Goal: Transaction & Acquisition: Purchase product/service

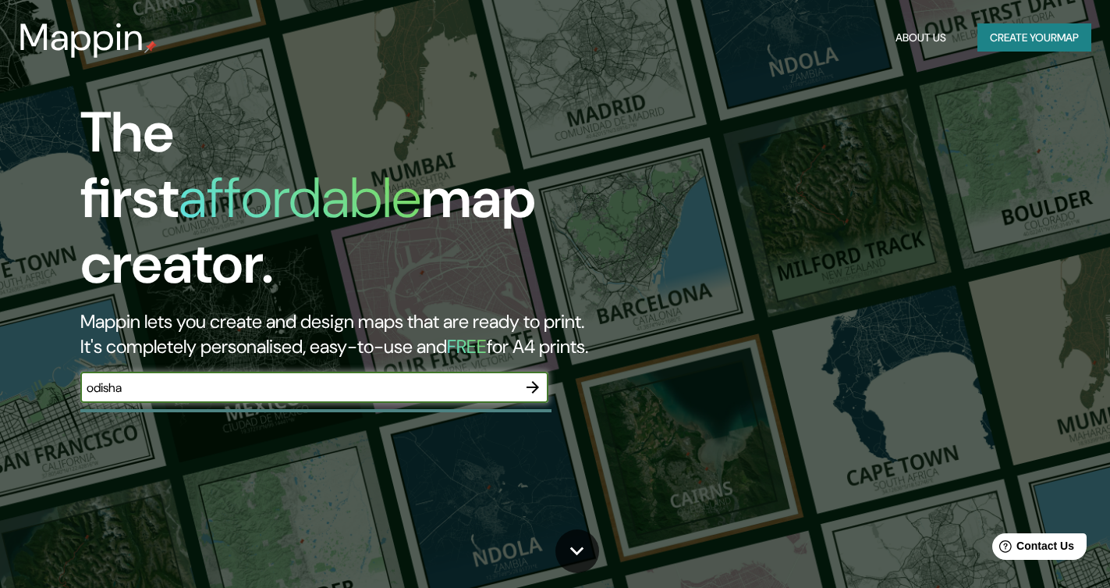
type input "odisha"
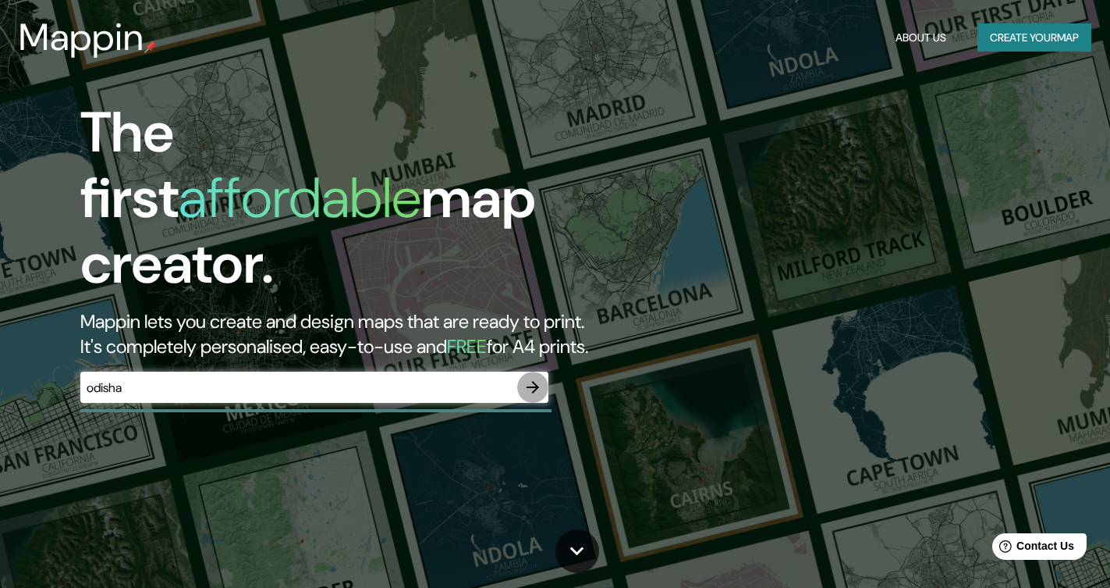
click at [528, 378] on icon "button" at bounding box center [533, 387] width 19 height 19
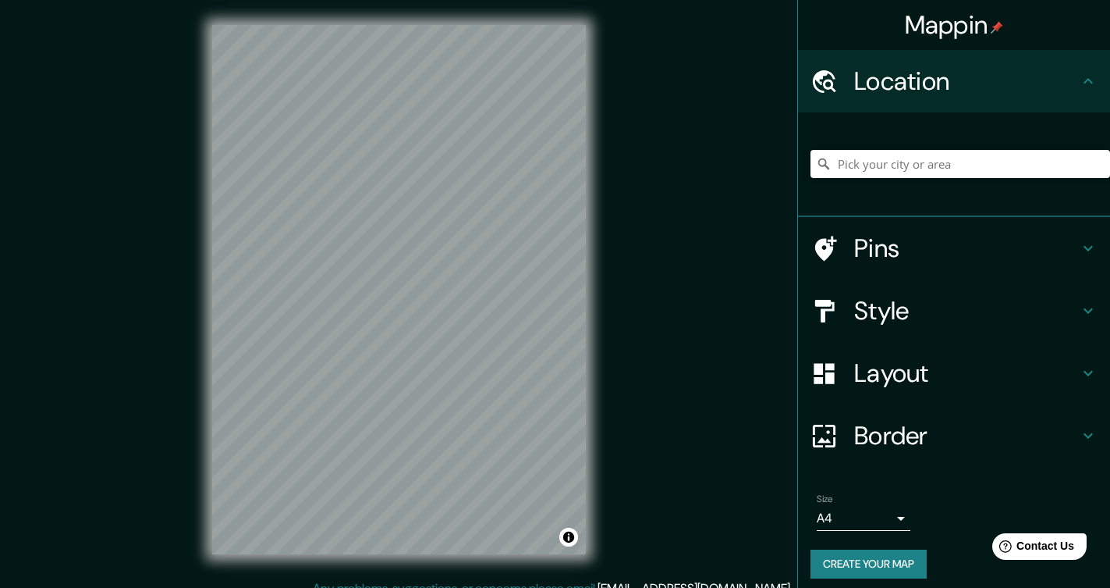
scroll to position [23, 0]
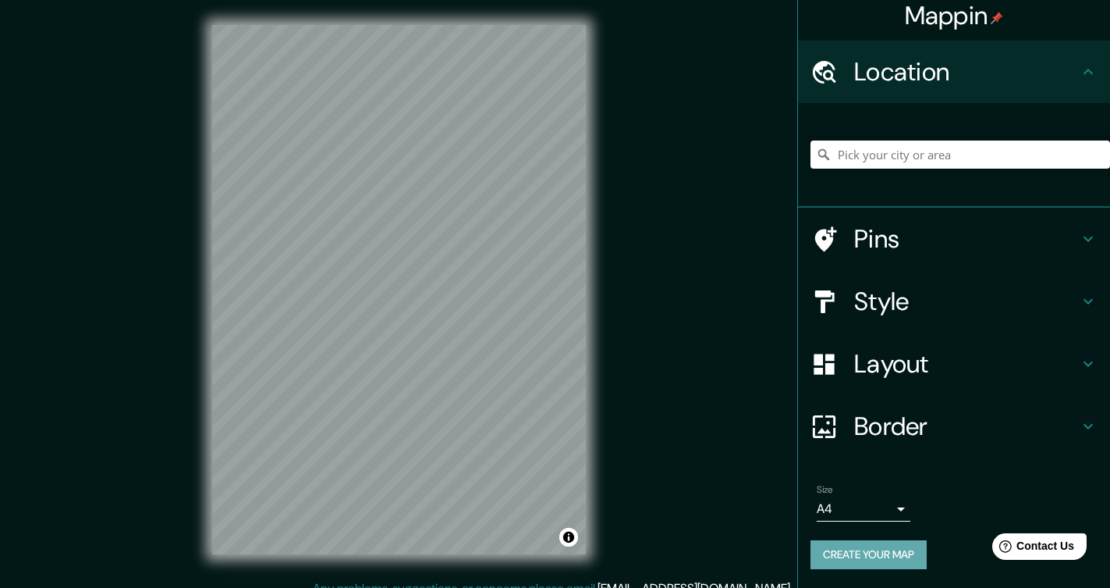
drag, startPoint x: 886, startPoint y: 544, endPoint x: 987, endPoint y: 277, distance: 285.5
click at [987, 277] on ul "Location Pins Style Layout Border Choose a border. Hint : you can make layers o…" at bounding box center [954, 314] width 312 height 547
click at [939, 144] on input "Pick your city or area" at bounding box center [961, 154] width 300 height 28
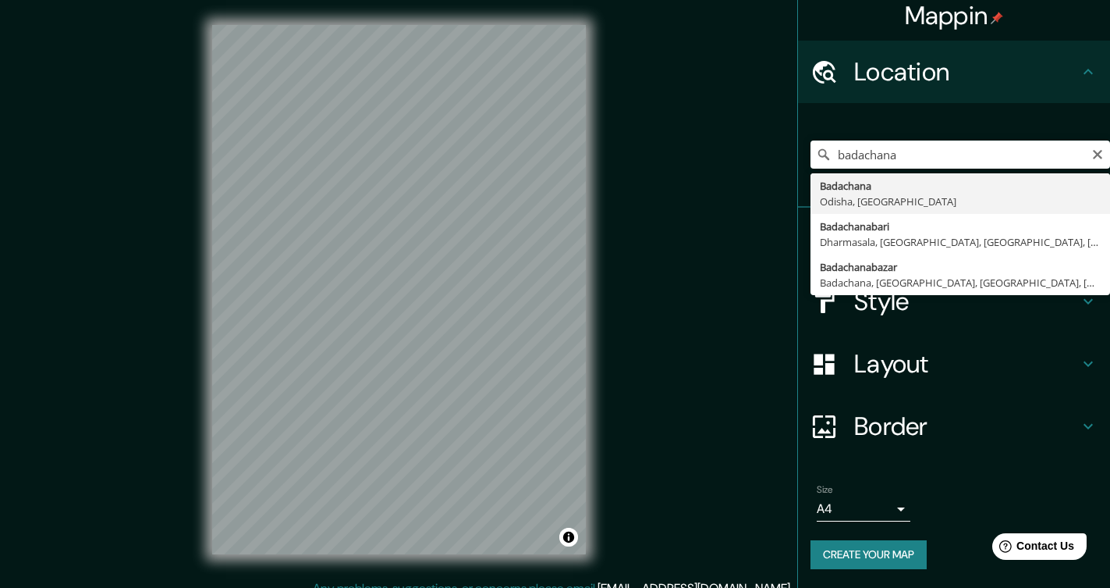
type input "Badachana, Odisha, India"
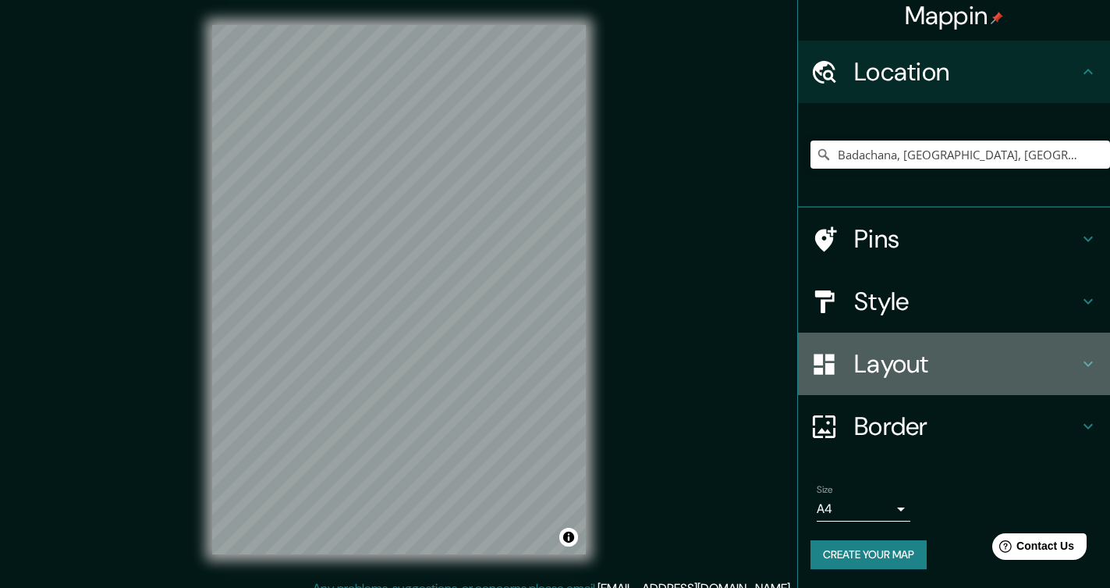
click at [910, 351] on h4 "Layout" at bounding box center [966, 363] width 225 height 31
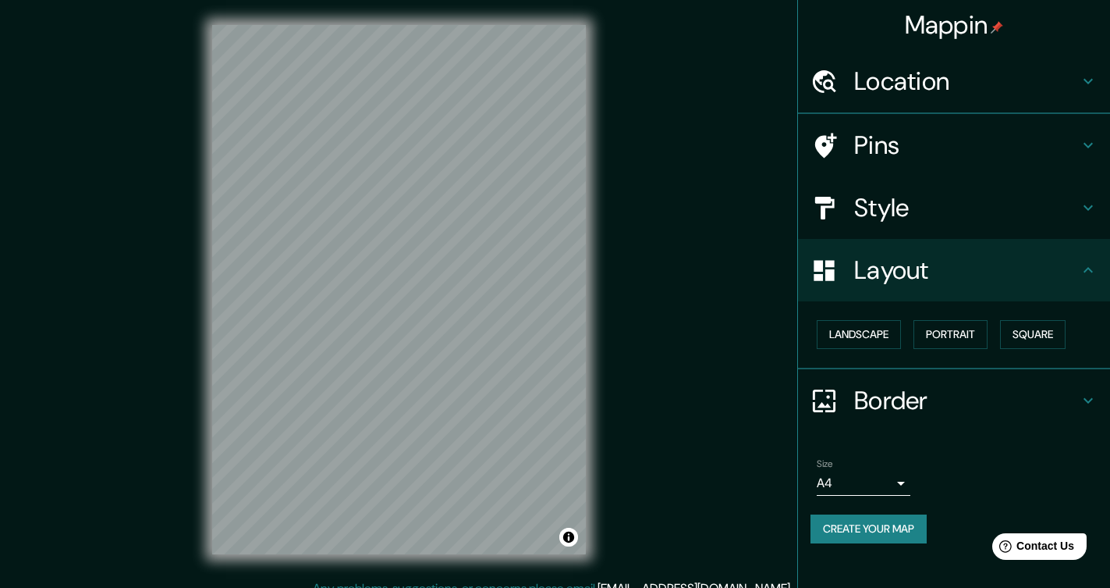
scroll to position [0, 0]
click at [904, 399] on h4 "Border" at bounding box center [966, 400] width 225 height 31
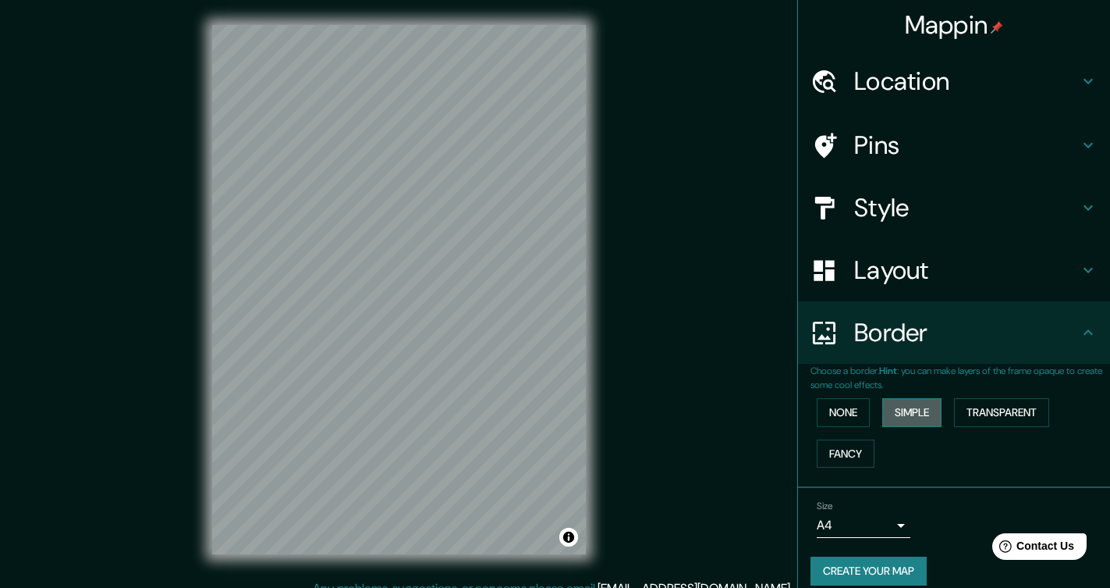
click at [928, 412] on button "Simple" at bounding box center [911, 412] width 59 height 29
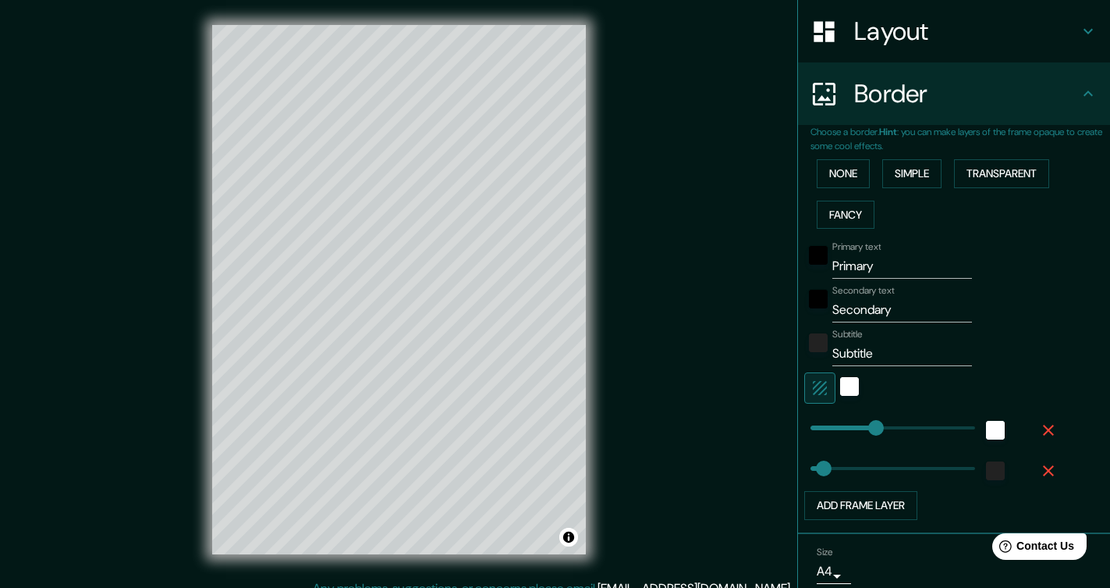
scroll to position [314, 0]
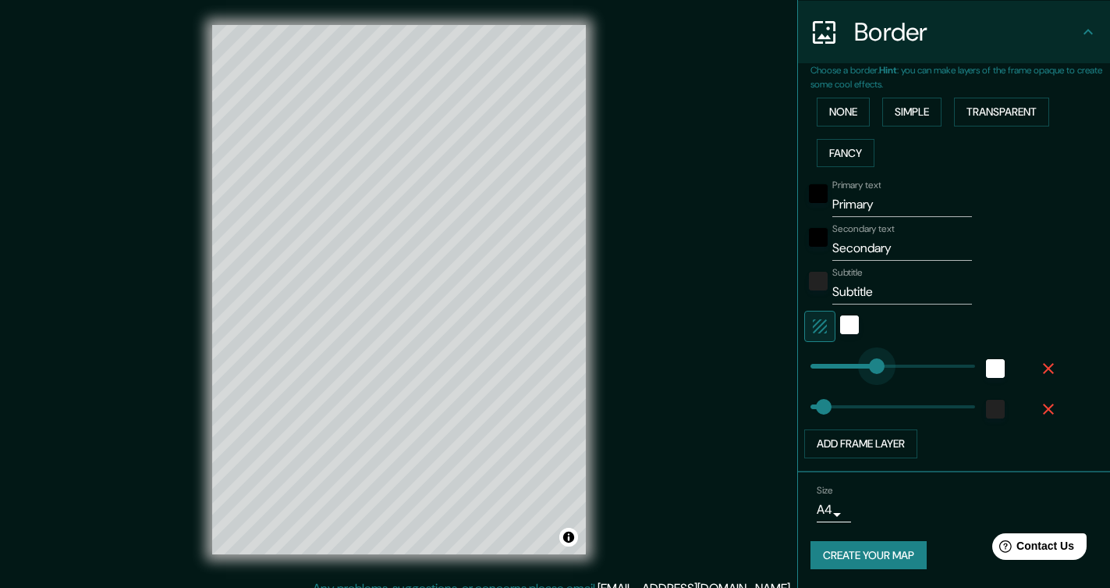
type input "136"
drag, startPoint x: 877, startPoint y: 360, endPoint x: 857, endPoint y: 360, distance: 19.5
type input "38"
type input "43"
drag, startPoint x: 857, startPoint y: 360, endPoint x: 825, endPoint y: 355, distance: 32.3
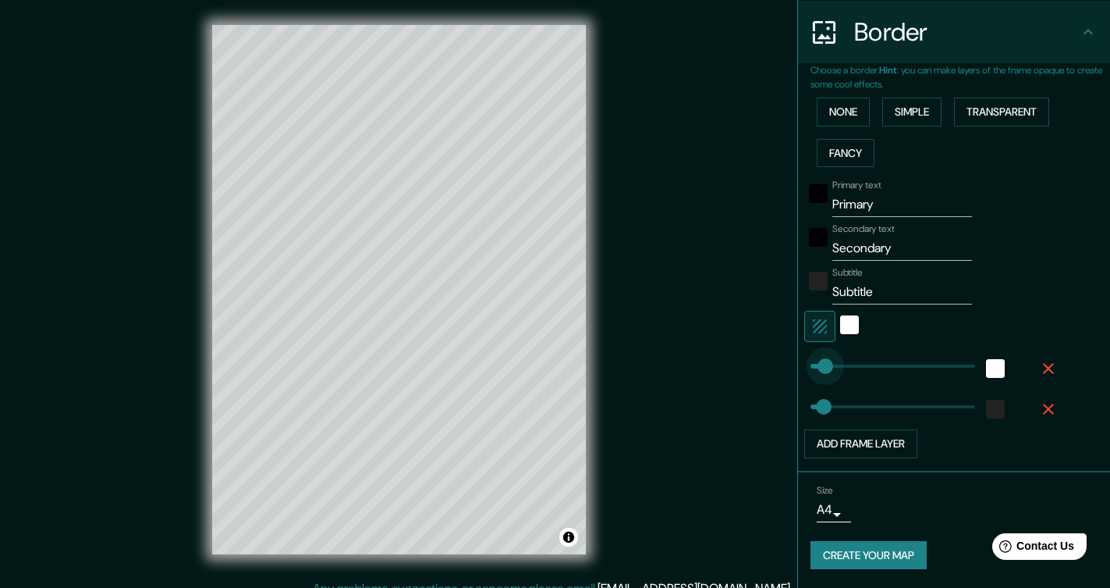
type input "38"
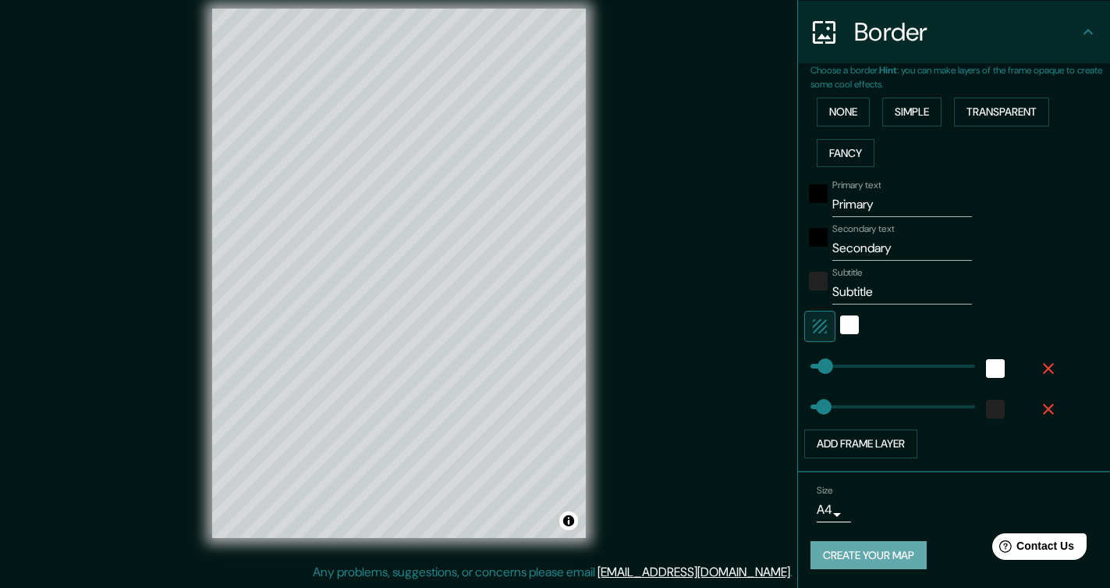
click at [897, 542] on button "Create your map" at bounding box center [869, 555] width 116 height 29
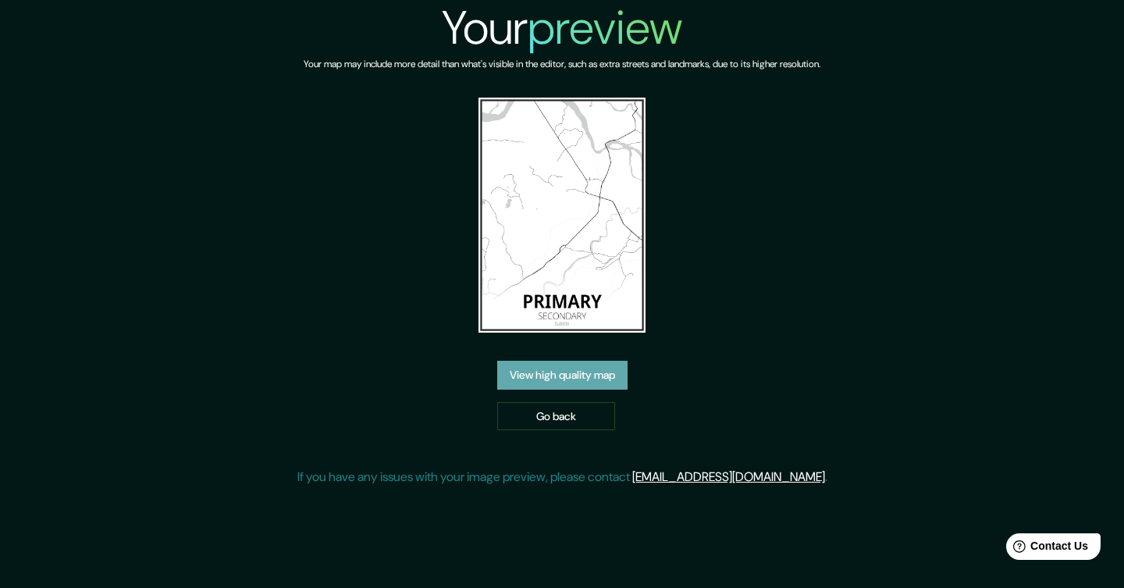
click at [561, 360] on link "View high quality map" at bounding box center [562, 374] width 130 height 29
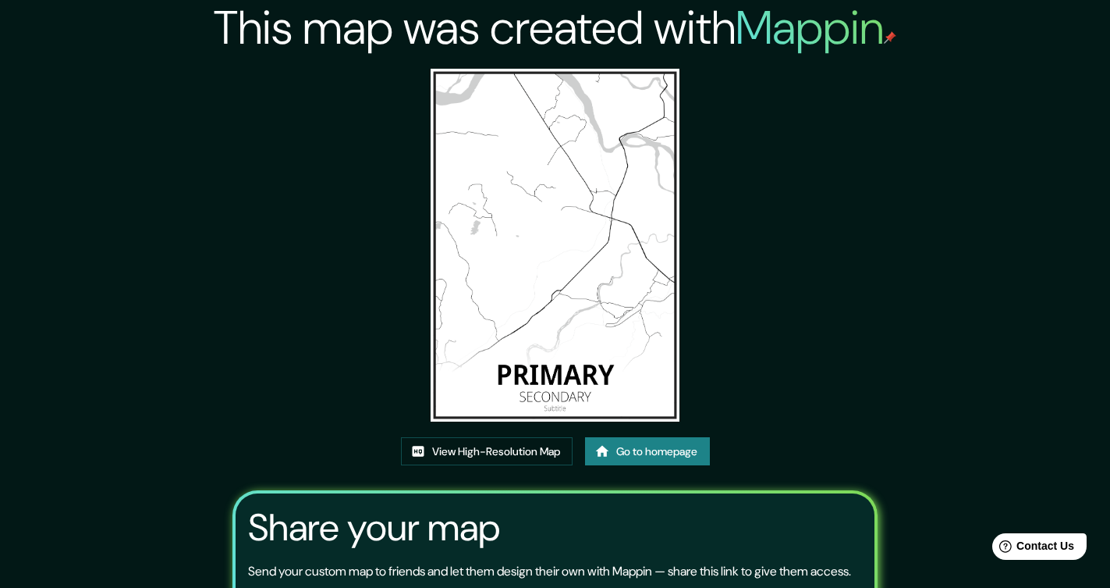
click at [546, 196] on img at bounding box center [555, 245] width 249 height 353
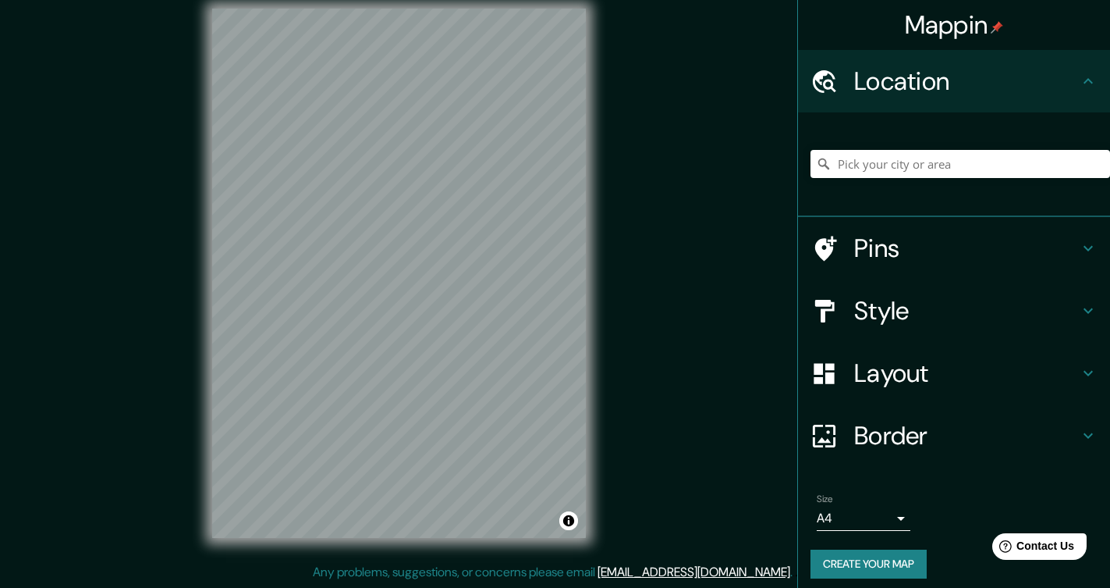
scroll to position [23, 0]
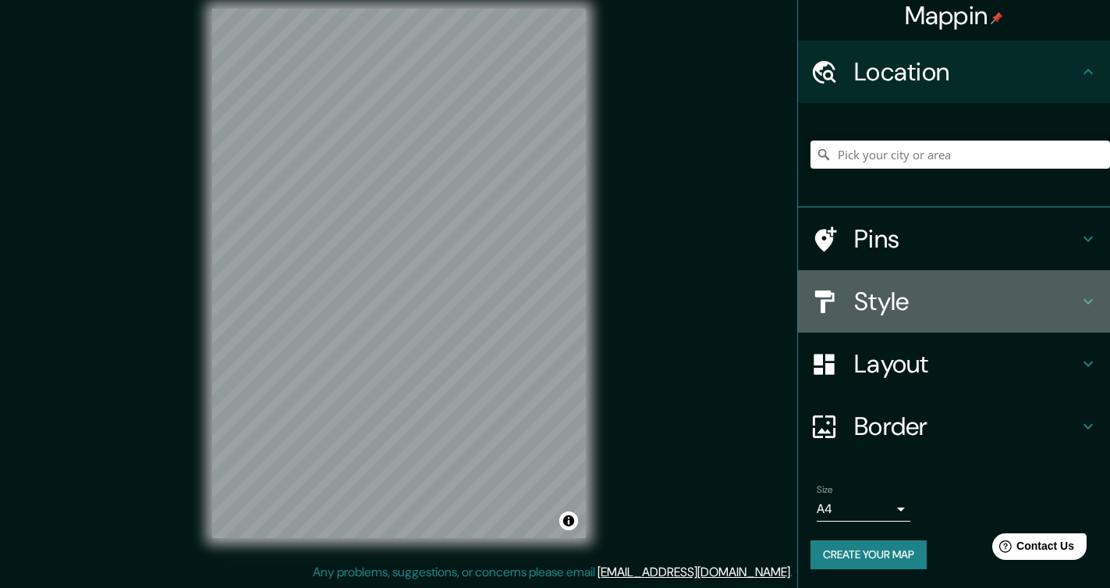
click at [874, 289] on h4 "Style" at bounding box center [966, 301] width 225 height 31
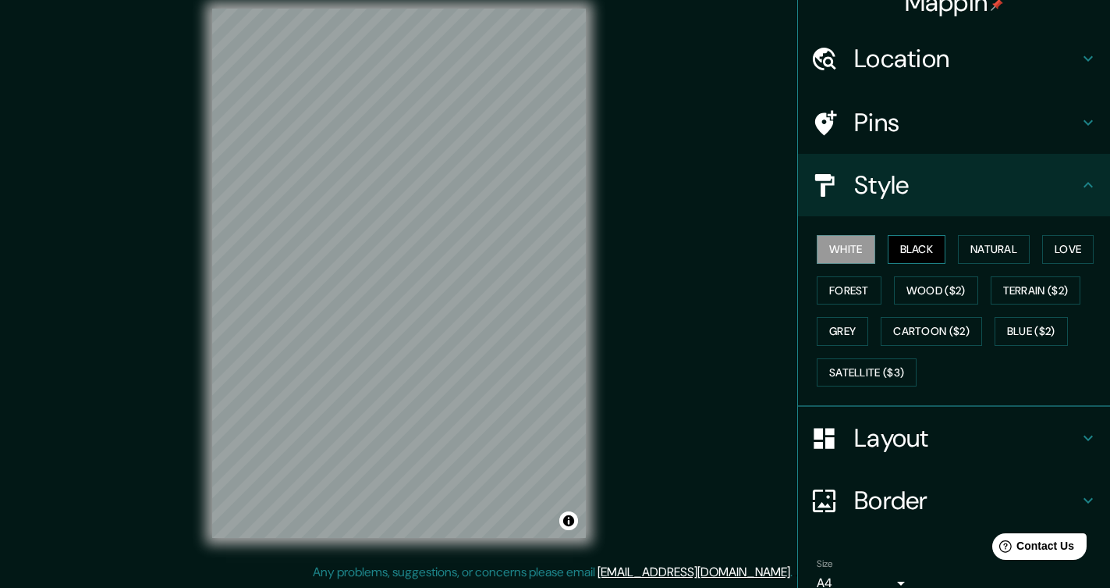
click at [920, 247] on button "Black" at bounding box center [917, 249] width 59 height 29
click at [992, 249] on button "Natural" at bounding box center [994, 249] width 72 height 29
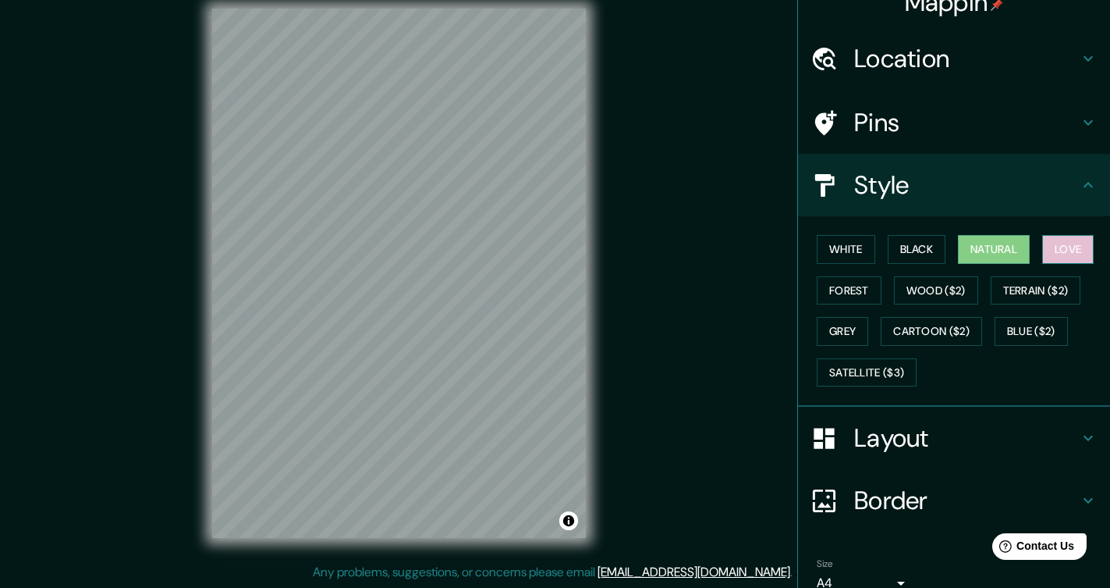
click at [1061, 243] on button "Love" at bounding box center [1067, 249] width 51 height 29
click at [850, 290] on button "Forest" at bounding box center [849, 290] width 65 height 29
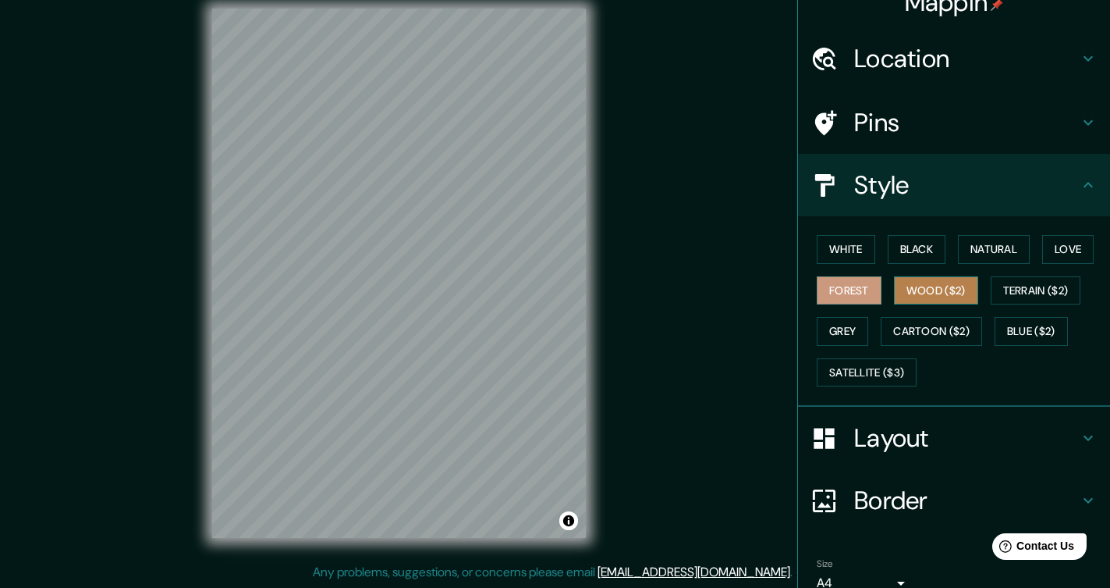
click at [935, 291] on button "Wood ($2)" at bounding box center [936, 290] width 84 height 29
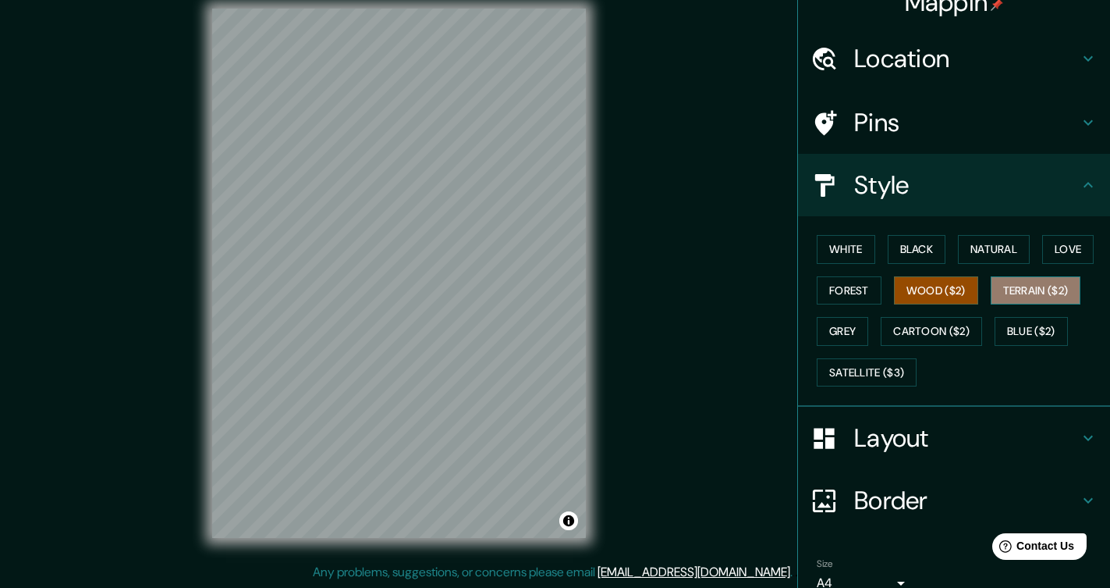
click at [1043, 289] on button "Terrain ($2)" at bounding box center [1036, 290] width 91 height 29
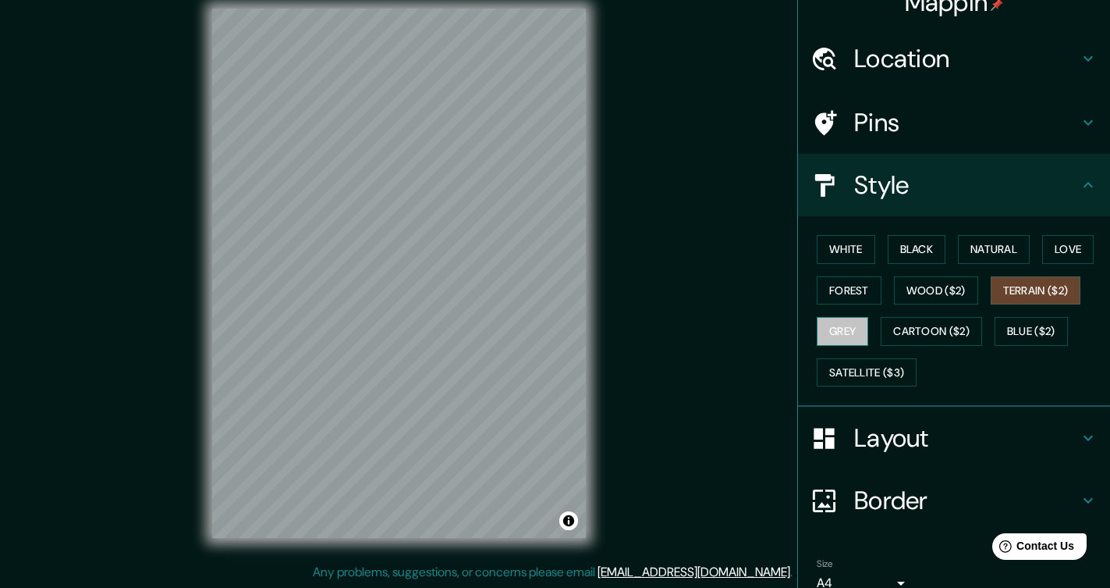
click at [837, 334] on button "Grey" at bounding box center [842, 331] width 51 height 29
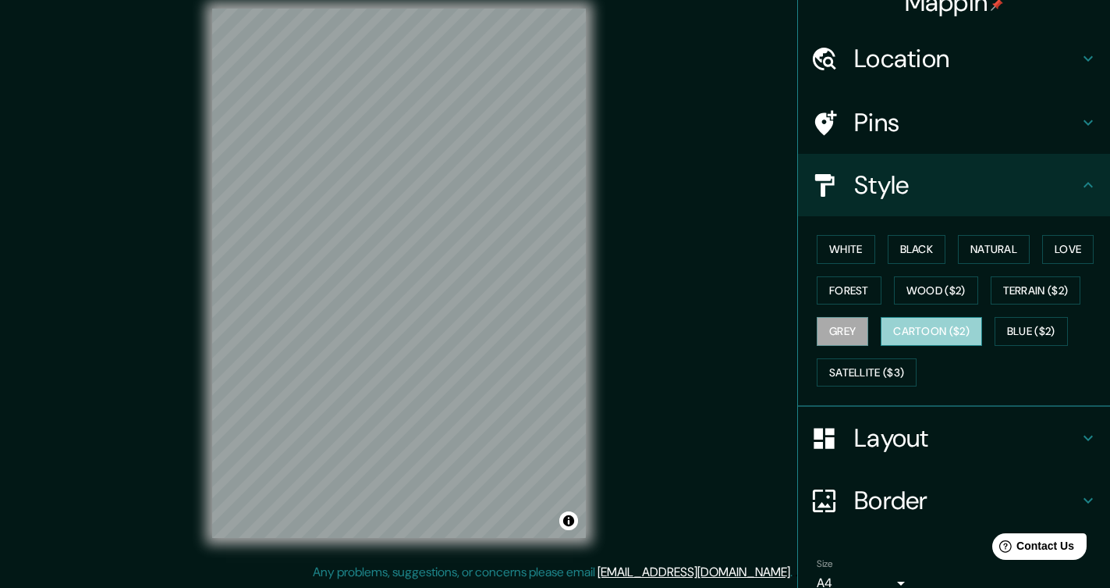
click at [947, 324] on button "Cartoon ($2)" at bounding box center [931, 331] width 101 height 29
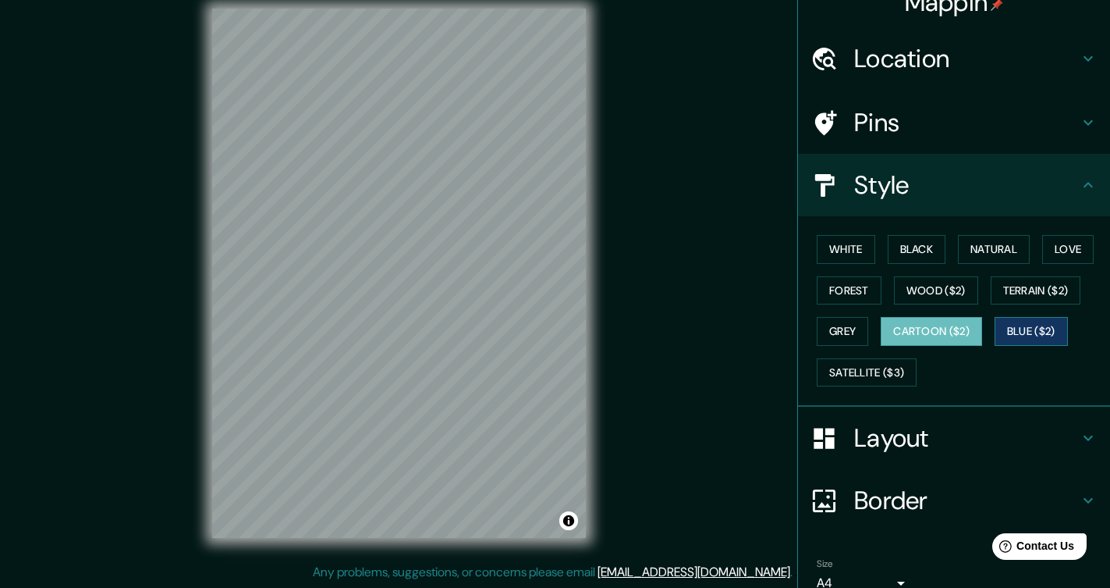
click at [1068, 329] on button "Blue ($2)" at bounding box center [1031, 331] width 73 height 29
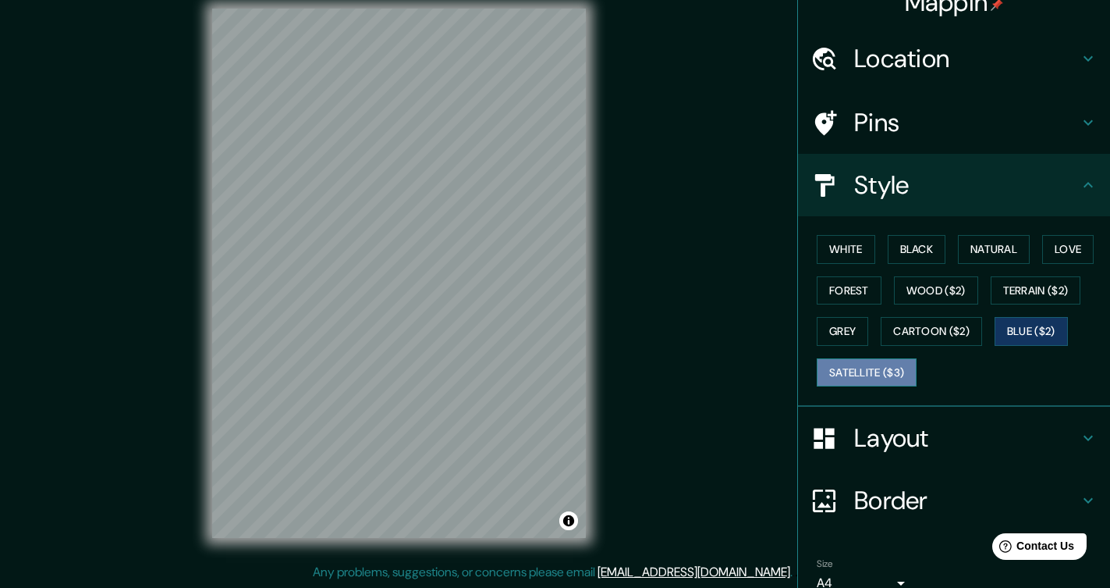
click at [849, 371] on button "Satellite ($3)" at bounding box center [867, 372] width 100 height 29
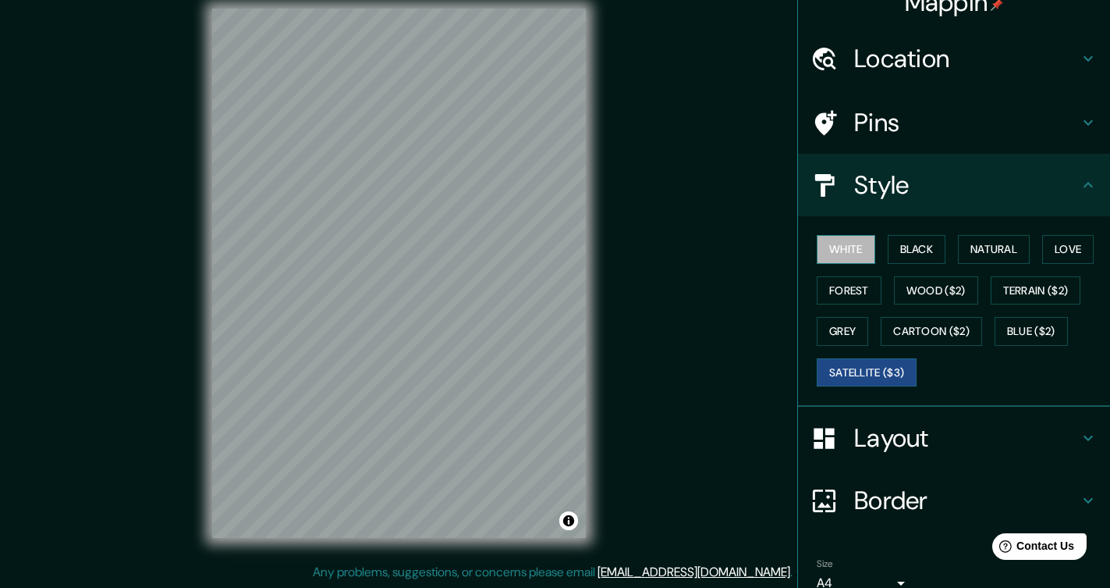
click at [837, 253] on button "White" at bounding box center [846, 249] width 59 height 29
click at [907, 130] on h4 "Pins" at bounding box center [966, 122] width 225 height 31
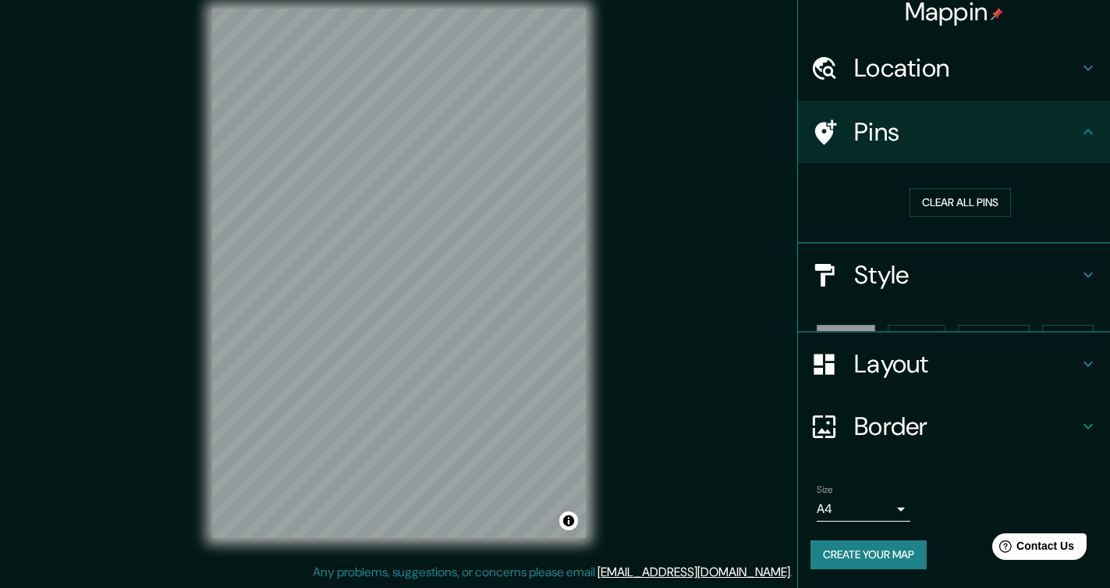
scroll to position [0, 0]
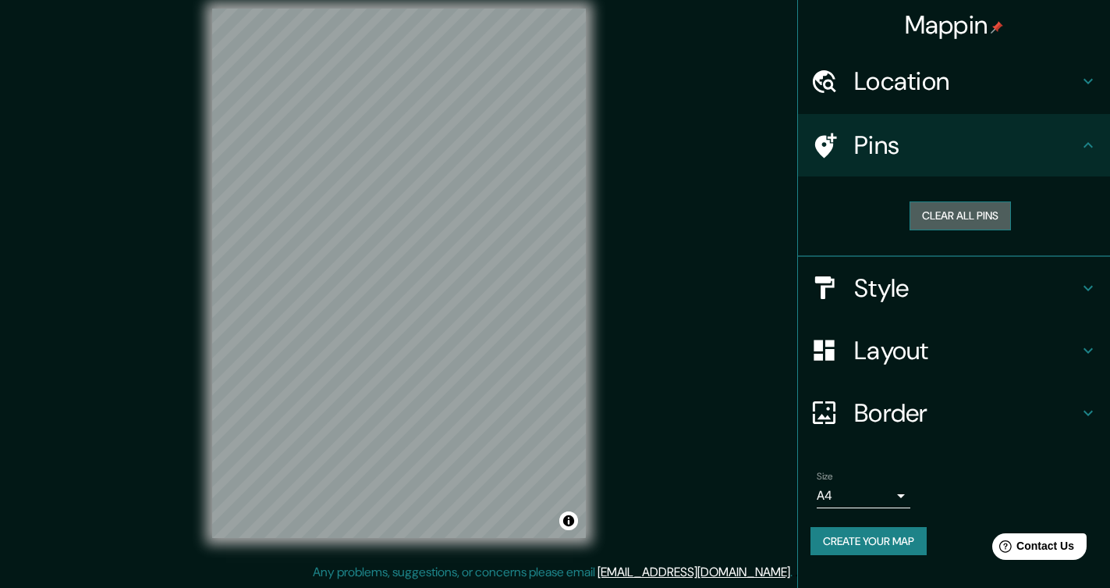
click at [945, 217] on button "Clear all pins" at bounding box center [960, 215] width 101 height 29
click at [892, 80] on h4 "Location" at bounding box center [966, 81] width 225 height 31
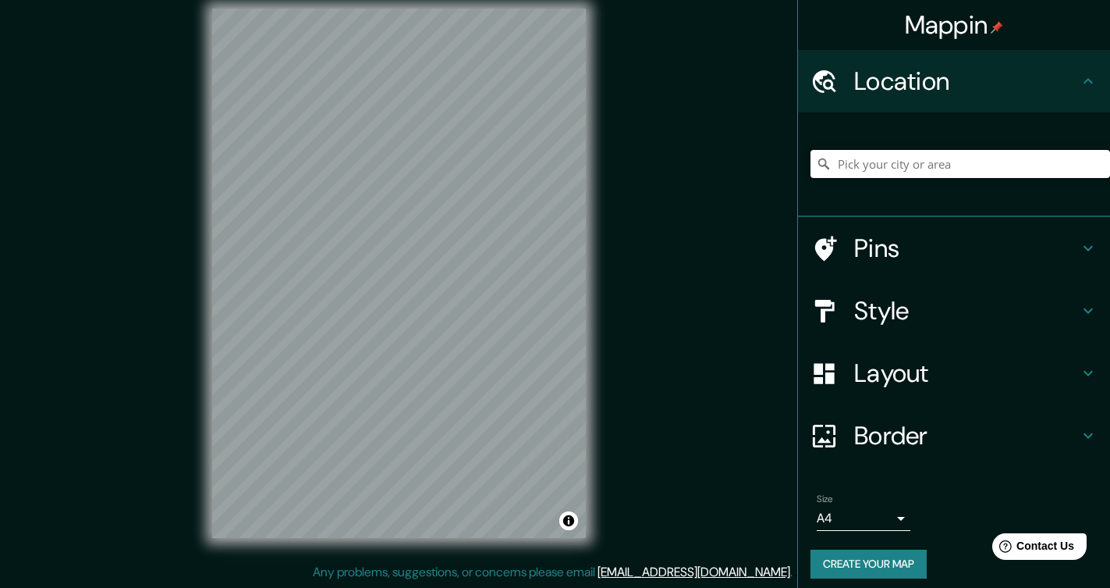
click at [891, 167] on input "Pick your city or area" at bounding box center [961, 164] width 300 height 28
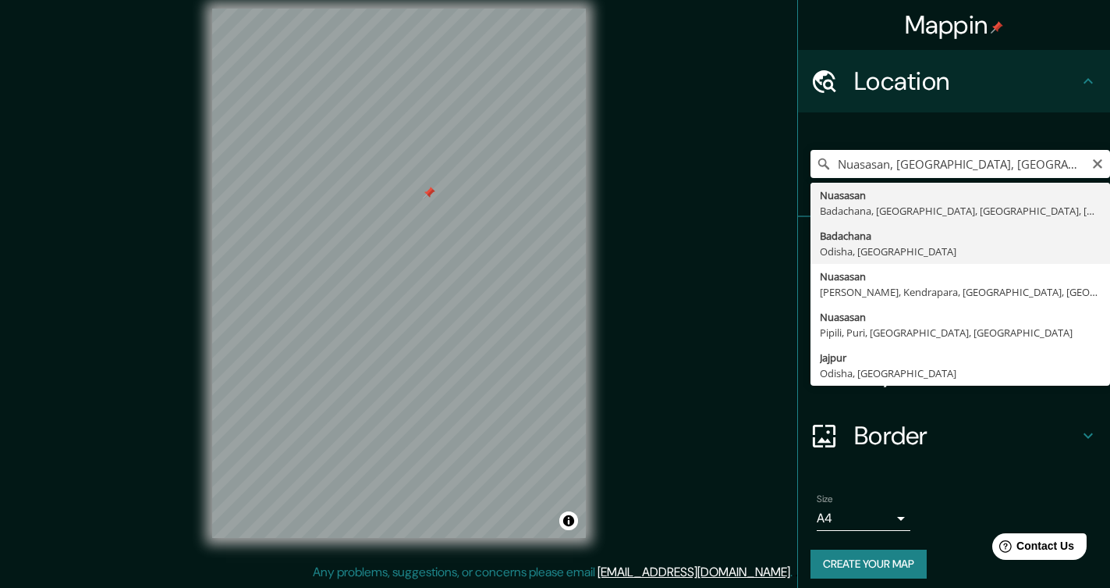
type input "Badachana, Odisha, India"
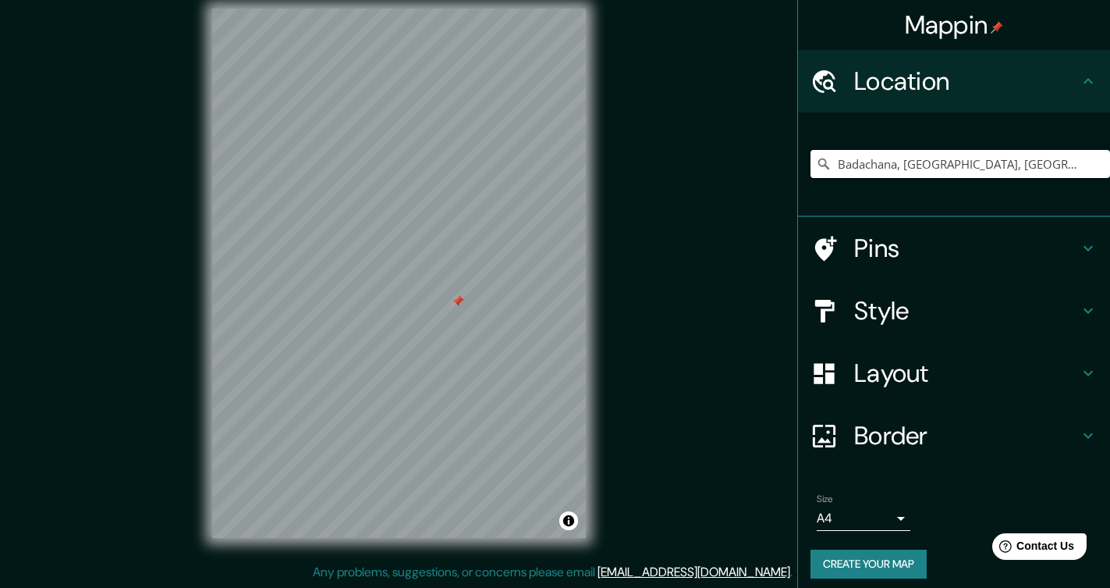
click at [458, 304] on div at bounding box center [458, 301] width 12 height 12
click at [897, 373] on h4 "Layout" at bounding box center [966, 372] width 225 height 31
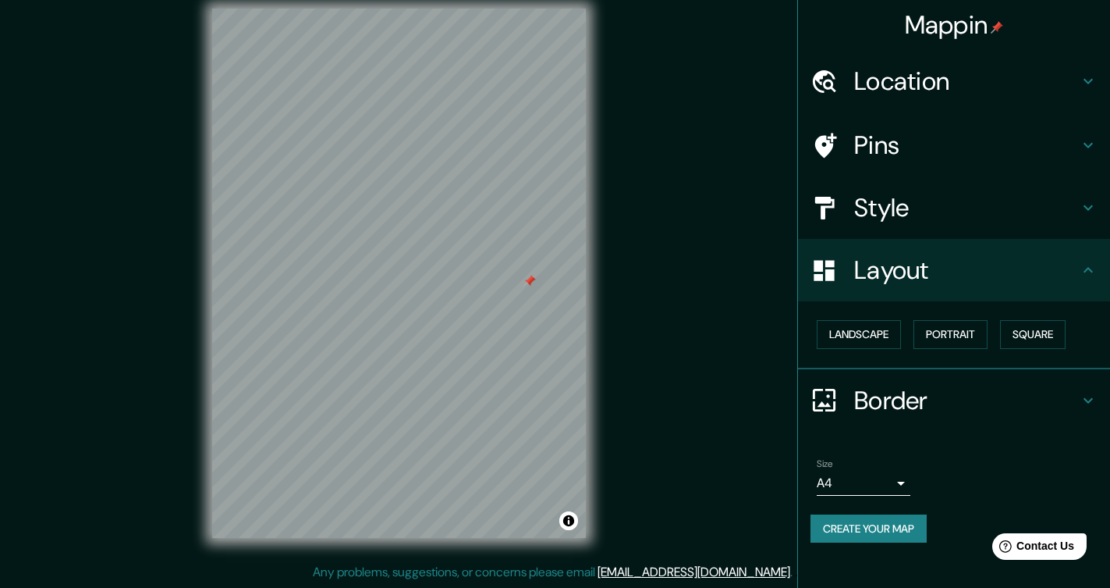
click at [886, 152] on h4 "Pins" at bounding box center [966, 145] width 225 height 31
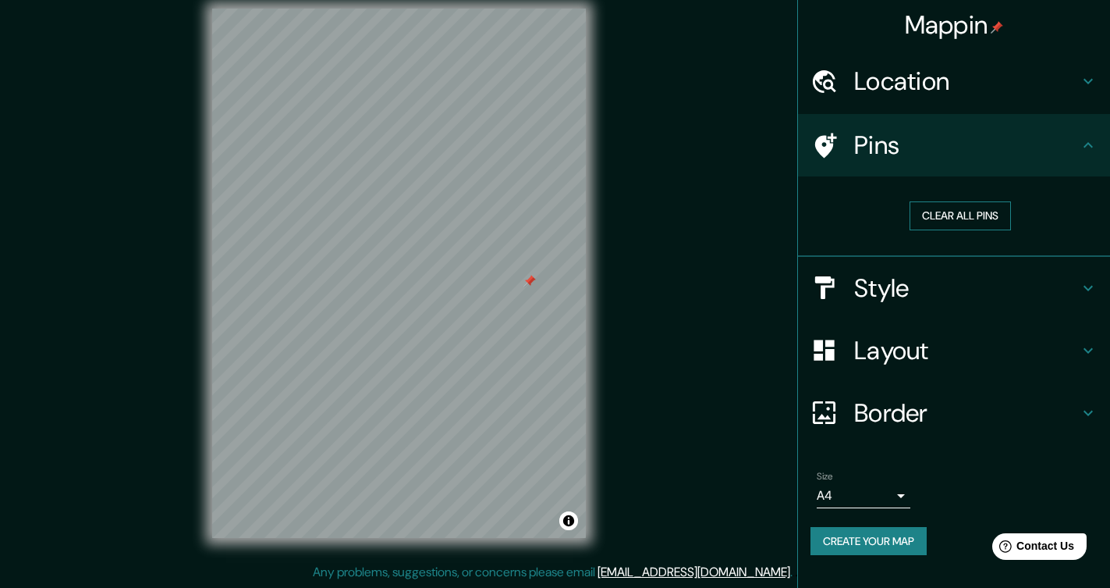
click at [950, 206] on button "Clear all pins" at bounding box center [960, 215] width 101 height 29
click at [942, 213] on button "Clear all pins" at bounding box center [960, 215] width 101 height 29
click at [887, 80] on h4 "Location" at bounding box center [966, 81] width 225 height 31
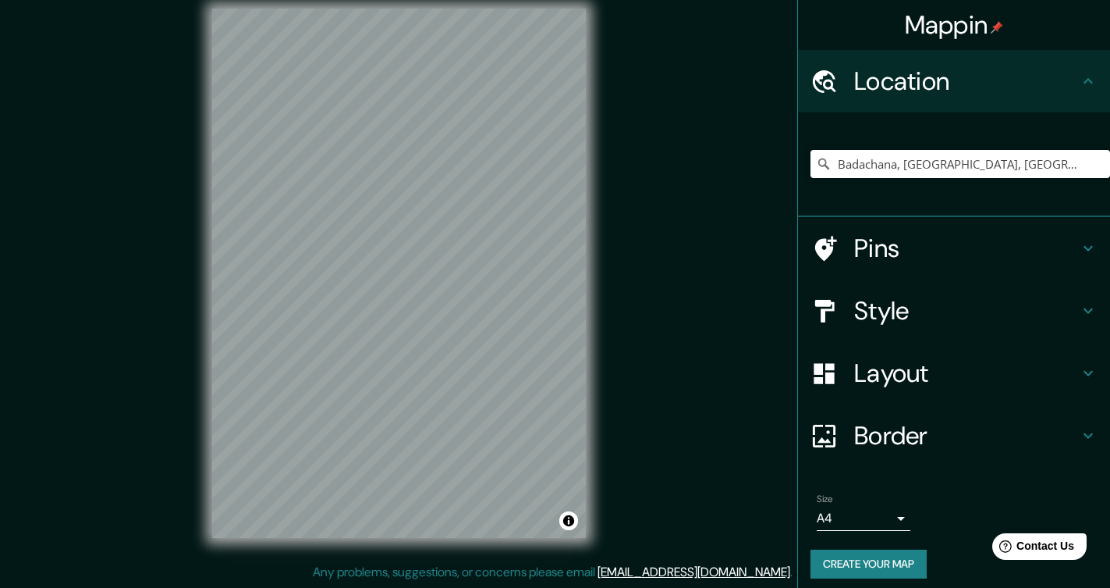
scroll to position [23, 0]
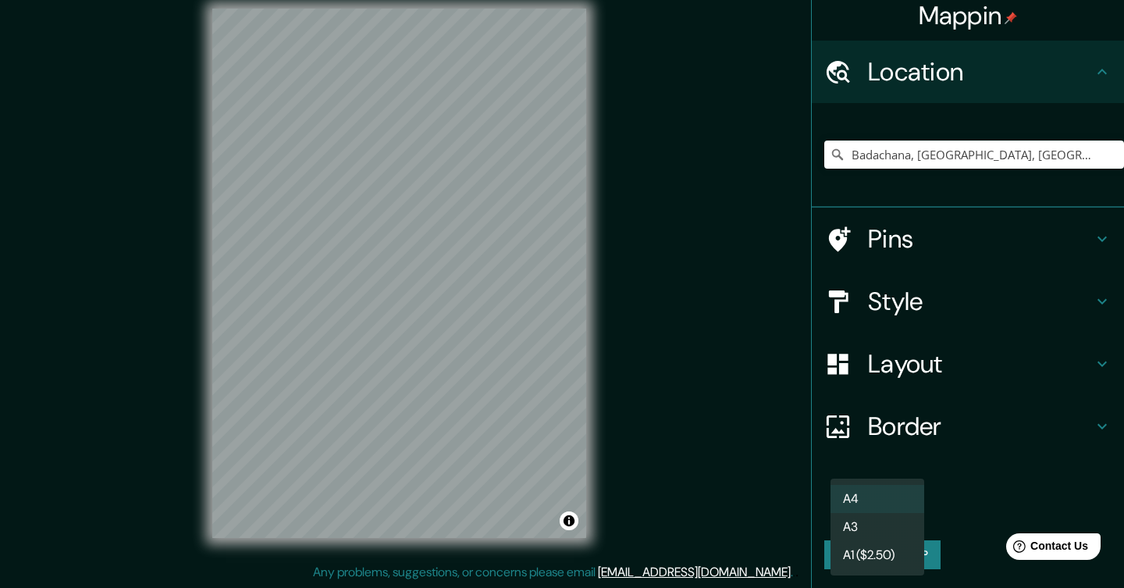
drag, startPoint x: 860, startPoint y: 504, endPoint x: 869, endPoint y: 522, distance: 20.2
click at [869, 522] on body "Mappin Location Badachana, Odisha, India Pins Style Layout Border Choose a bord…" at bounding box center [562, 278] width 1124 height 588
click at [871, 527] on li "A3" at bounding box center [877, 527] width 94 height 28
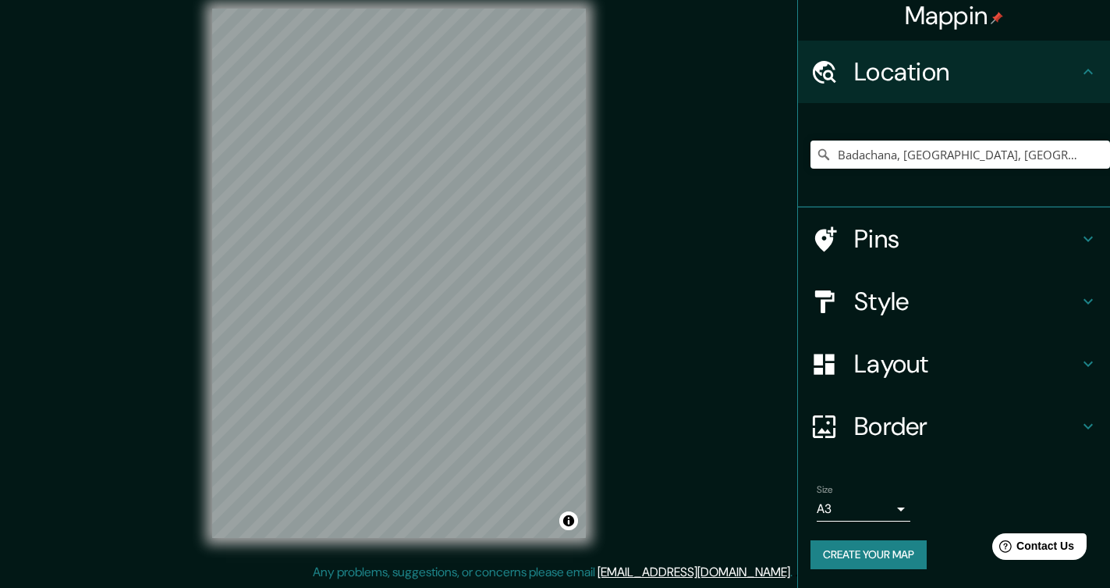
click at [869, 545] on button "Create your map" at bounding box center [869, 554] width 116 height 29
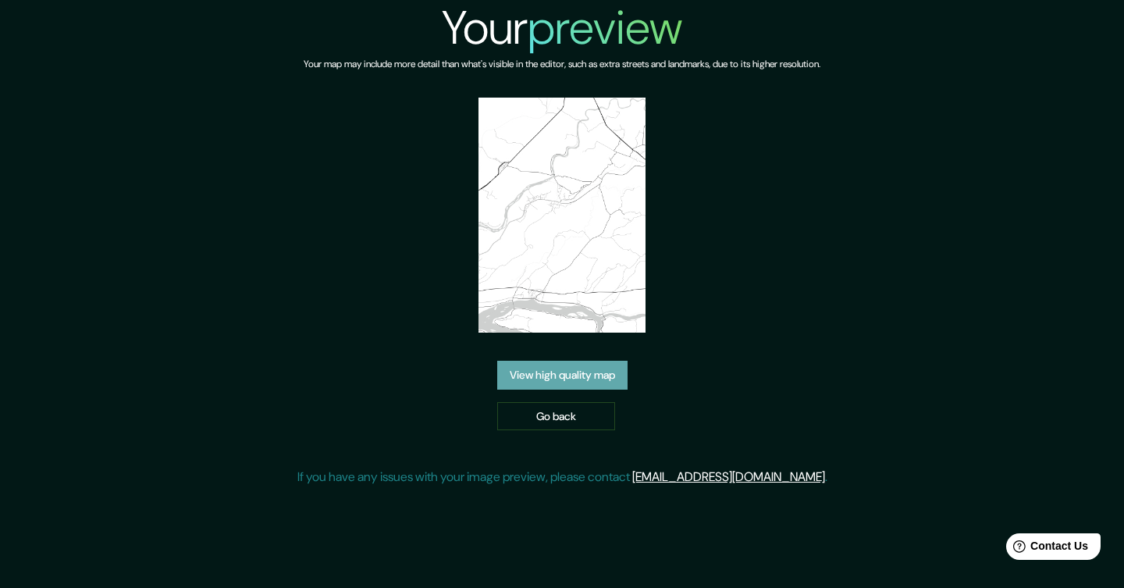
click at [552, 374] on link "View high quality map" at bounding box center [562, 374] width 130 height 29
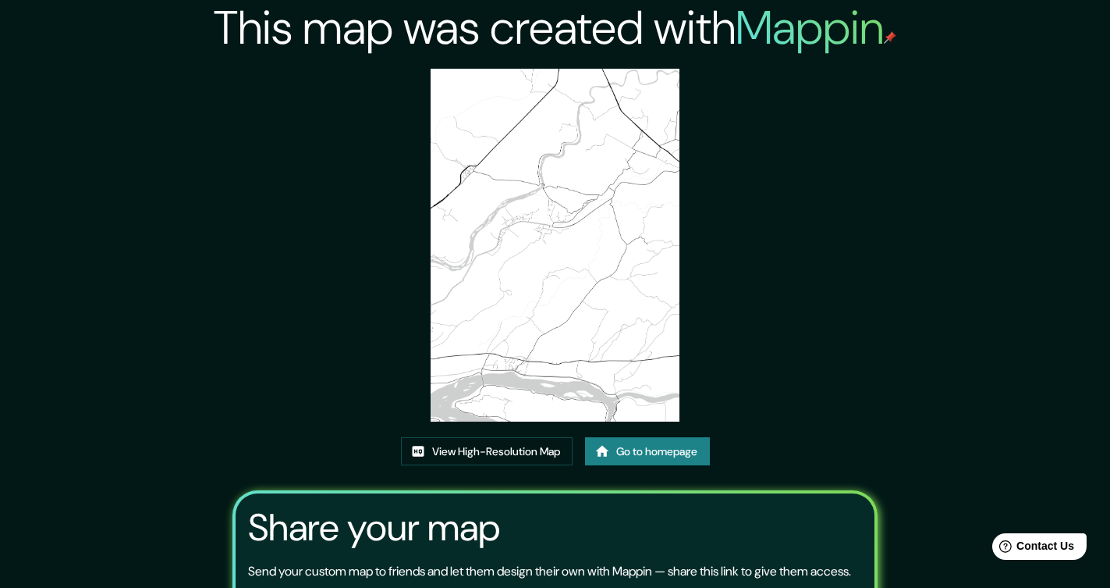
click at [648, 453] on link "Go to homepage" at bounding box center [647, 451] width 125 height 29
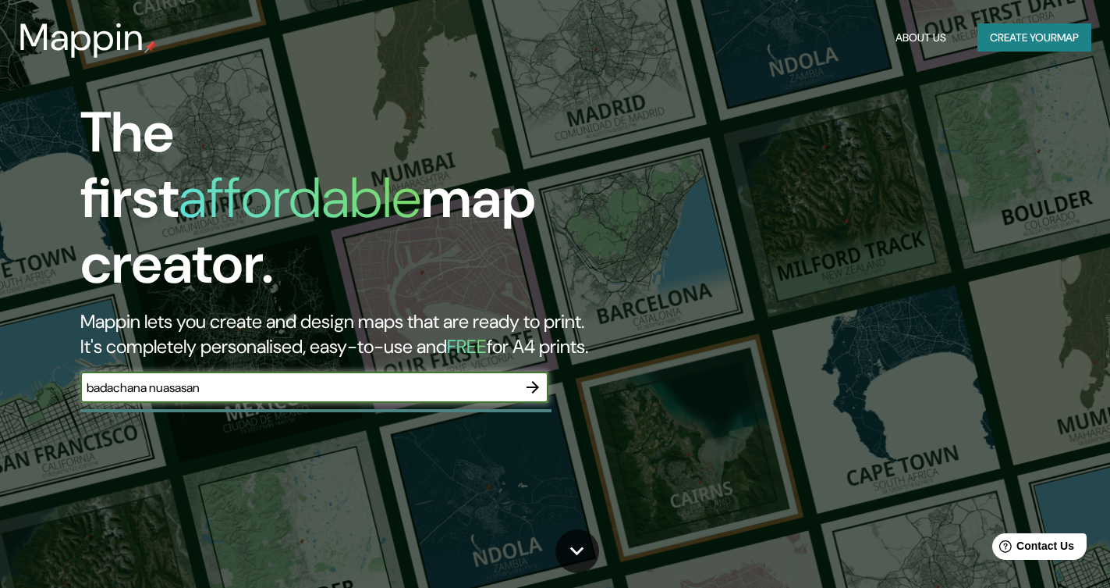
type input "badachana nuasasan"
click at [536, 381] on icon "button" at bounding box center [533, 387] width 12 height 12
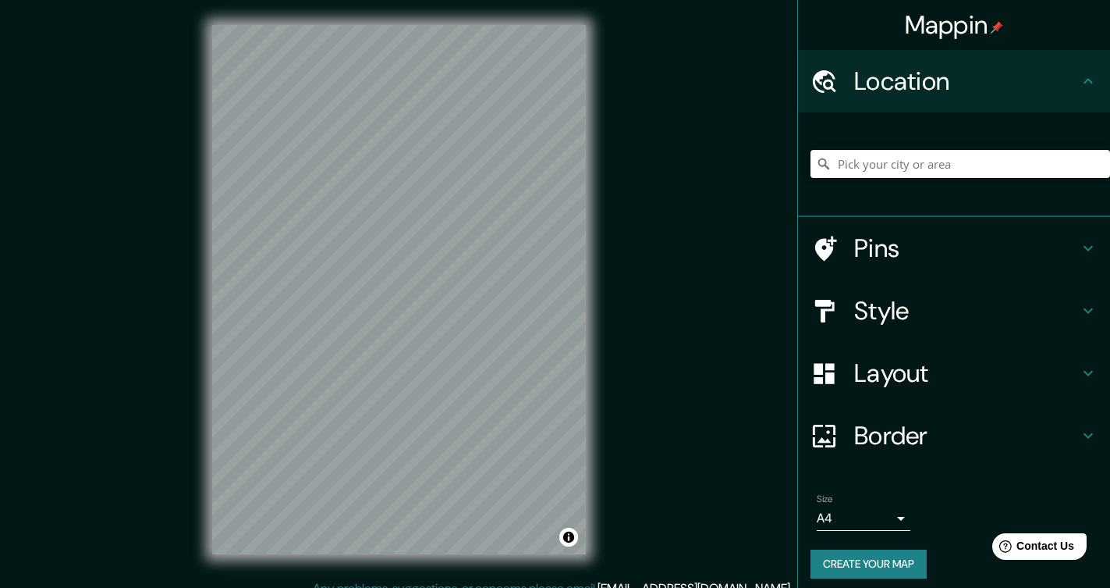
click at [922, 165] on input "Pick your city or area" at bounding box center [961, 164] width 300 height 28
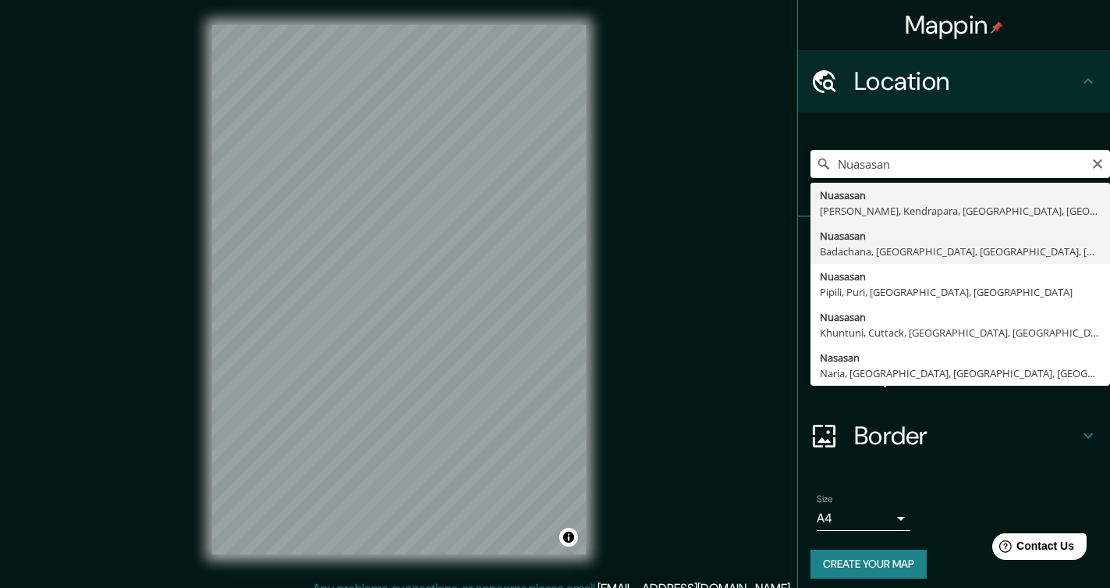
type input "Nuasasan, [GEOGRAPHIC_DATA], [GEOGRAPHIC_DATA], [GEOGRAPHIC_DATA], [GEOGRAPHIC_…"
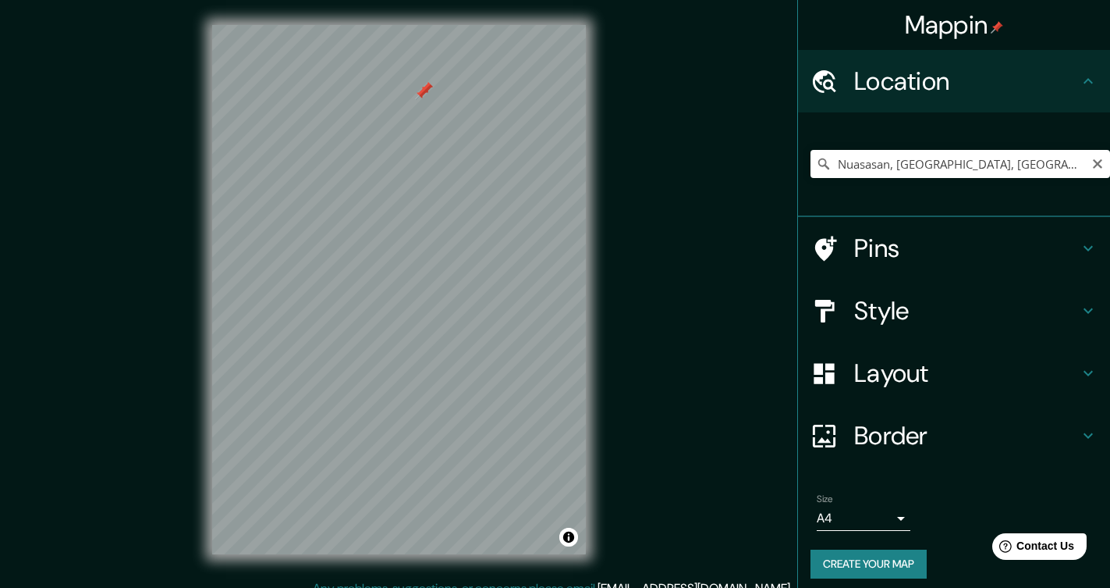
click at [674, 340] on div "Mappin Location Nuasasan, Badachana, Jajpur, Odisha, India Nuasasan Badachana, …" at bounding box center [555, 302] width 1110 height 604
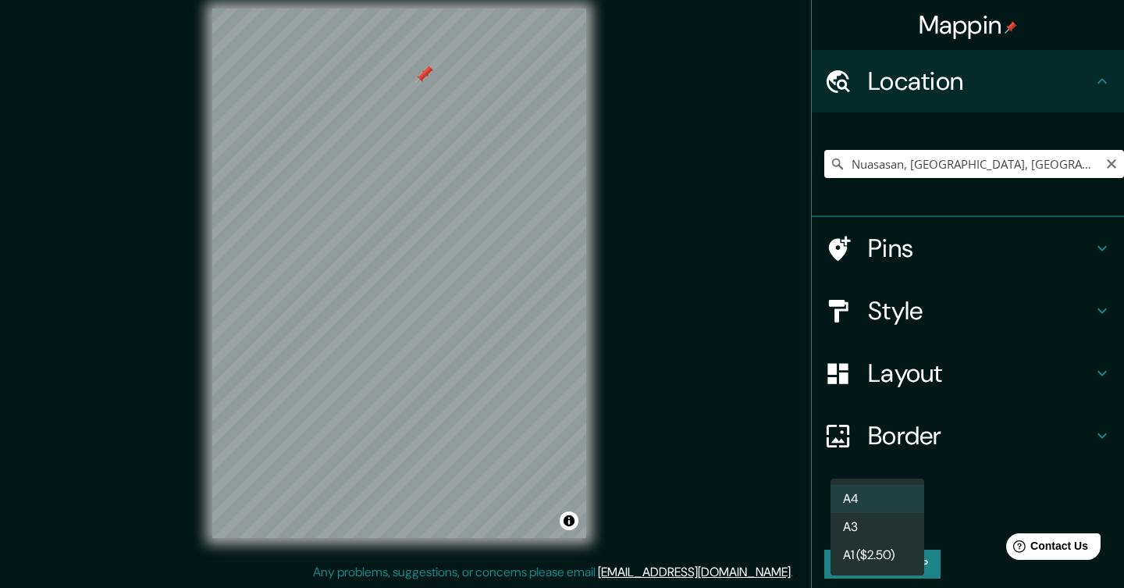
click at [887, 518] on body "Mappin Location Nuasasan, Badachana, Jajpur, Odisha, India Nuasasan Badachana, …" at bounding box center [562, 278] width 1124 height 588
click at [866, 527] on li "A3" at bounding box center [877, 527] width 94 height 28
type input "a4"
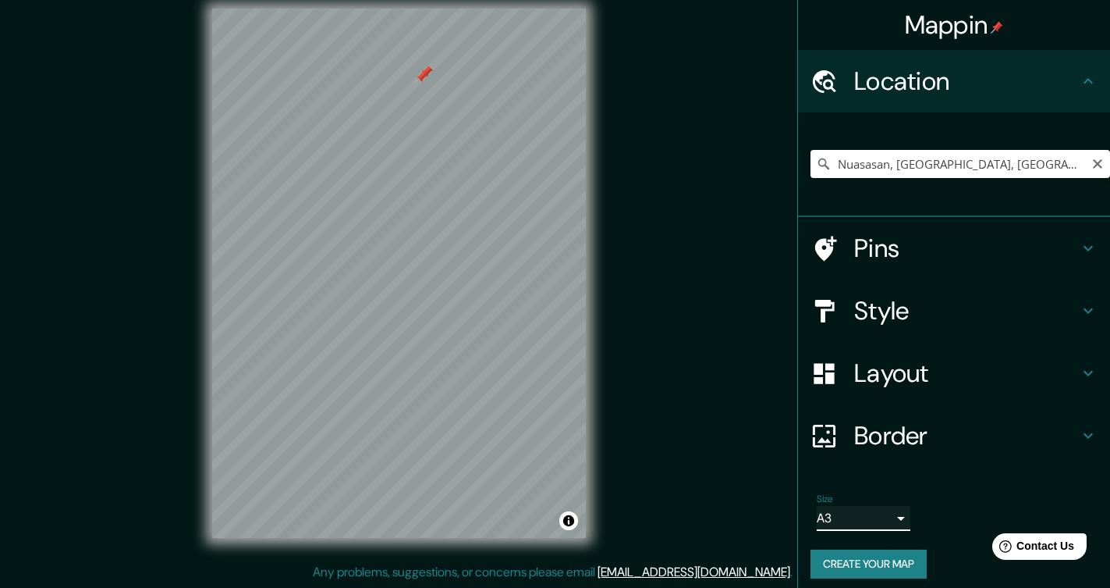
scroll to position [23, 0]
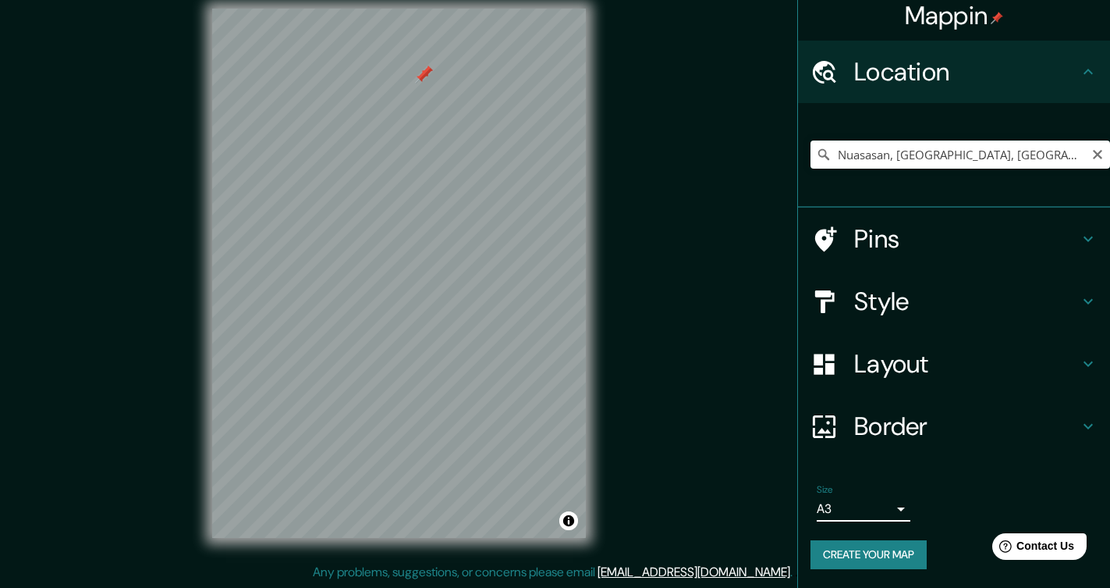
click at [912, 357] on h4 "Layout" at bounding box center [966, 363] width 225 height 31
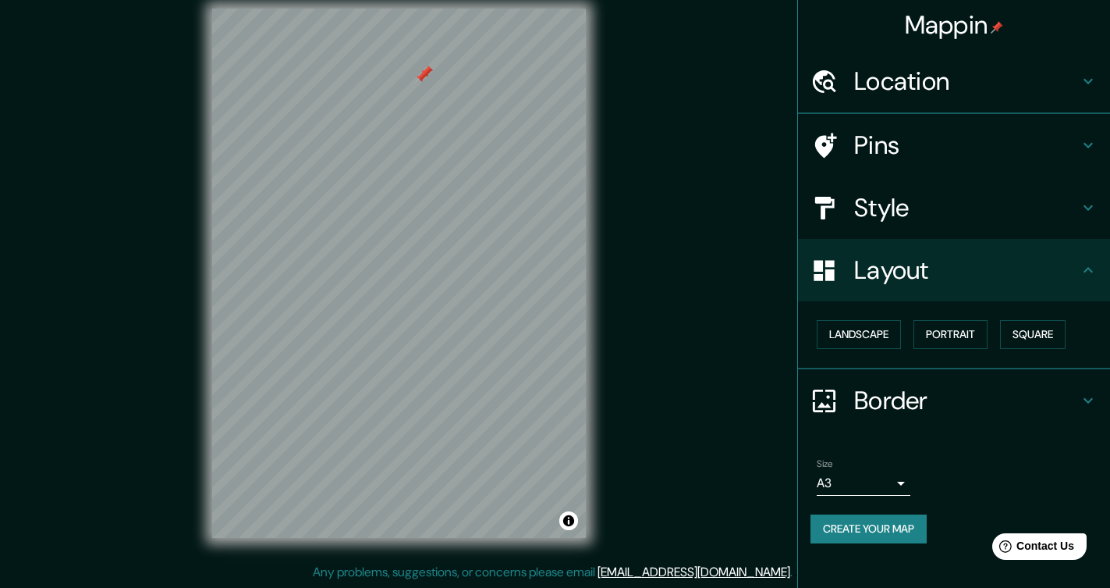
scroll to position [0, 0]
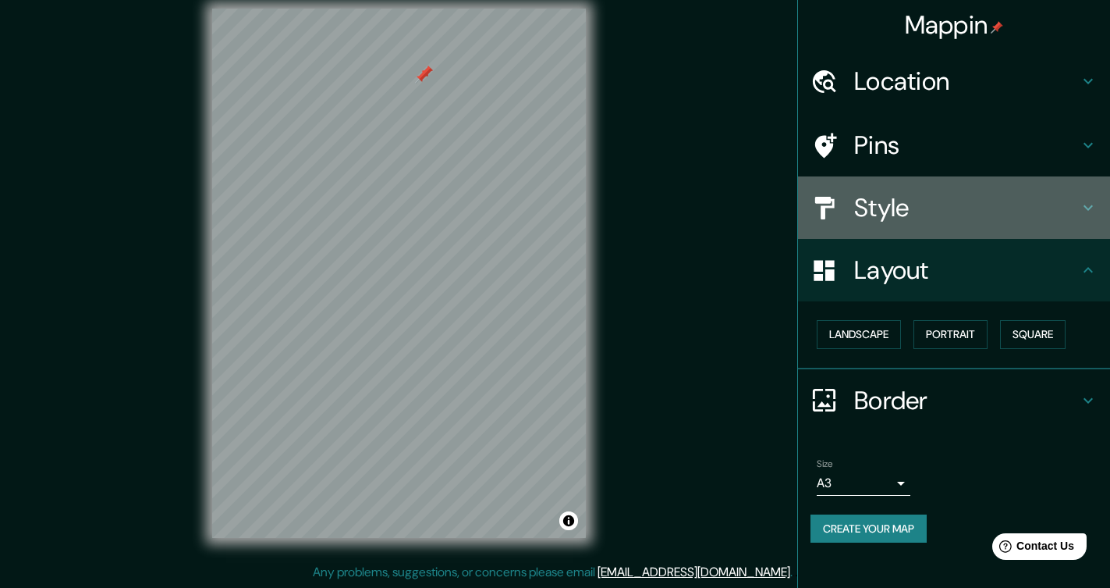
click at [885, 211] on h4 "Style" at bounding box center [966, 207] width 225 height 31
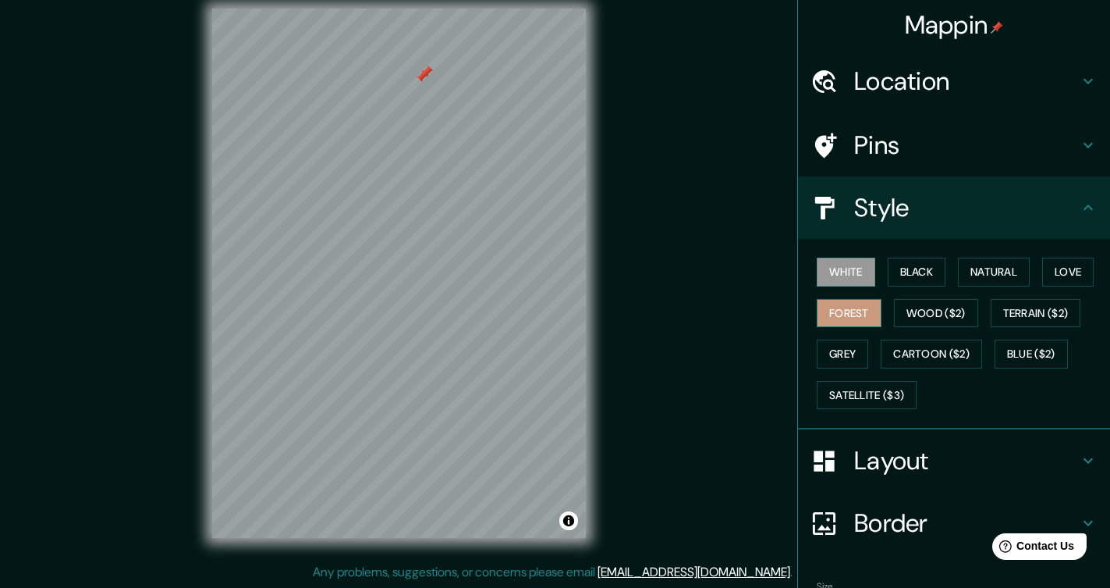
click at [857, 314] on button "Forest" at bounding box center [849, 313] width 65 height 29
click at [861, 279] on button "White" at bounding box center [846, 271] width 59 height 29
drag, startPoint x: 451, startPoint y: 321, endPoint x: 466, endPoint y: 176, distance: 145.9
click at [466, 250] on div at bounding box center [461, 256] width 12 height 12
click at [1006, 271] on button "Natural" at bounding box center [994, 271] width 72 height 29
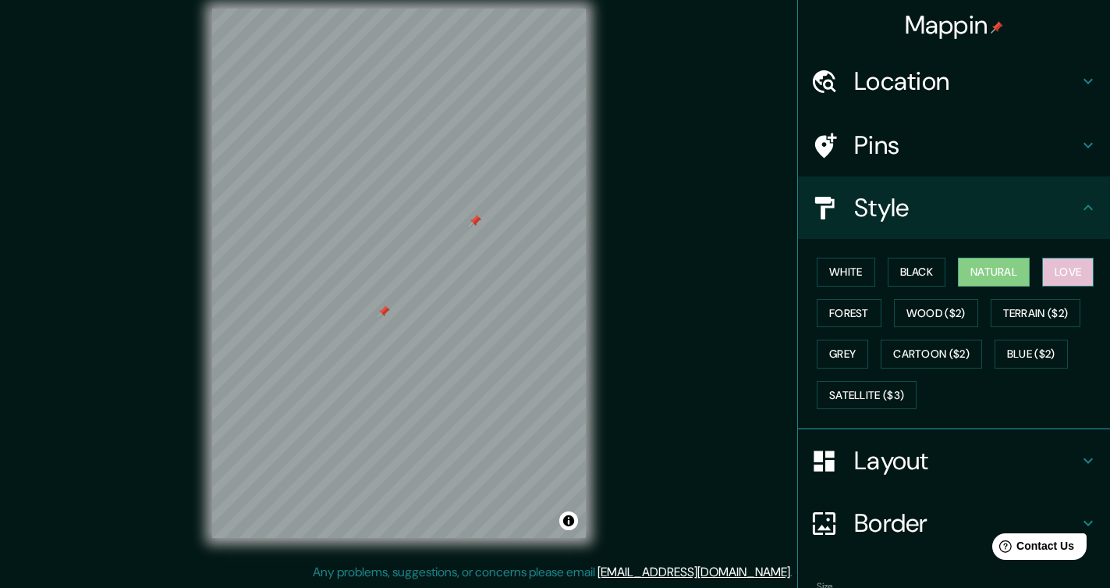
click at [1061, 274] on button "Love" at bounding box center [1067, 271] width 51 height 29
drag, startPoint x: 862, startPoint y: 306, endPoint x: 875, endPoint y: 312, distance: 14.7
click at [863, 307] on button "Forest" at bounding box center [849, 313] width 65 height 29
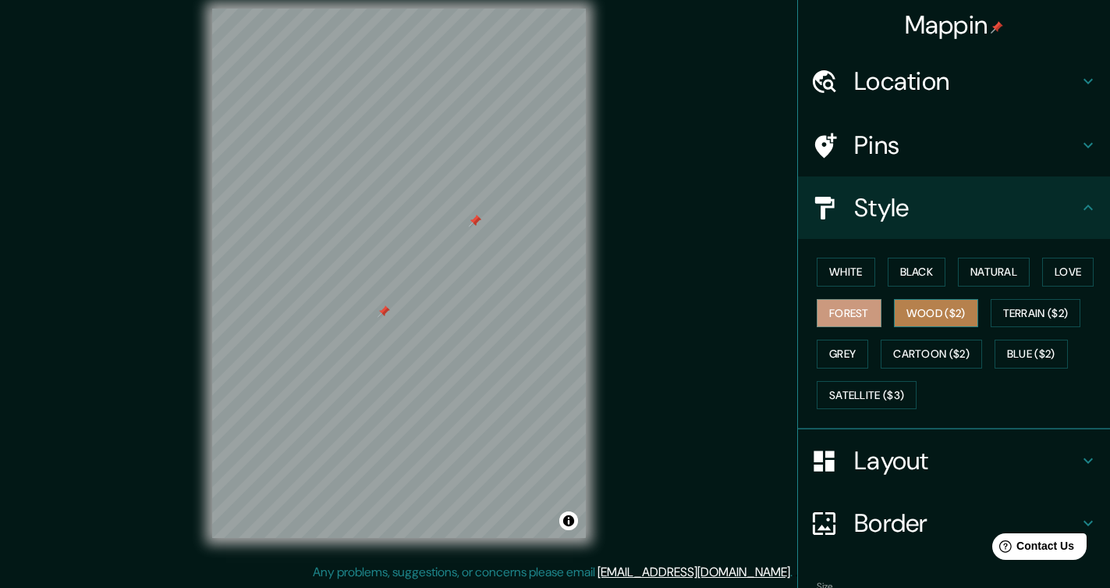
click at [933, 313] on button "Wood ($2)" at bounding box center [936, 313] width 84 height 29
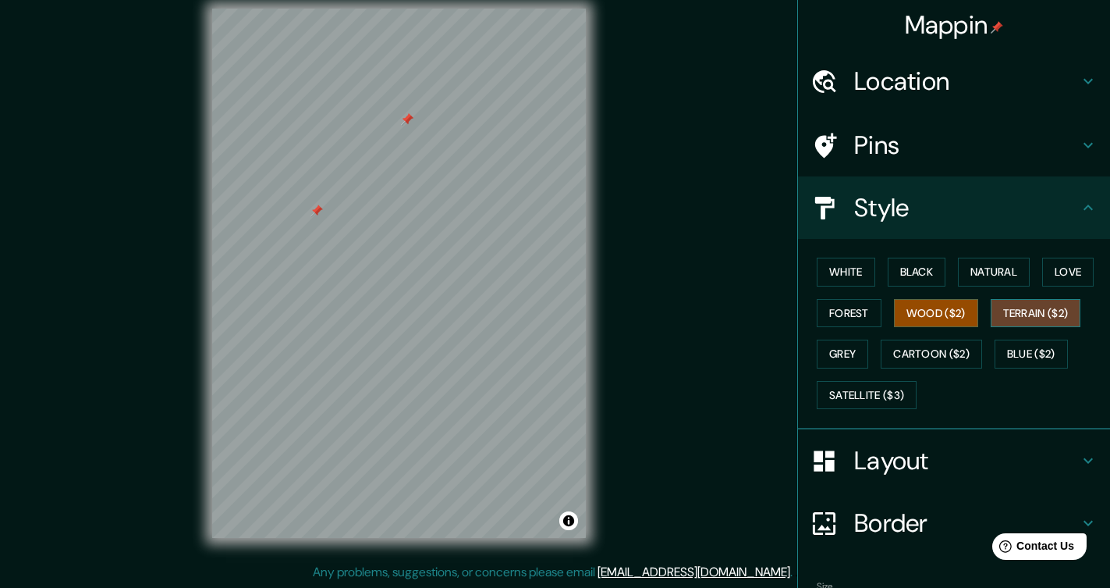
click at [1033, 309] on button "Terrain ($2)" at bounding box center [1036, 313] width 91 height 29
click at [842, 354] on button "Grey" at bounding box center [842, 353] width 51 height 29
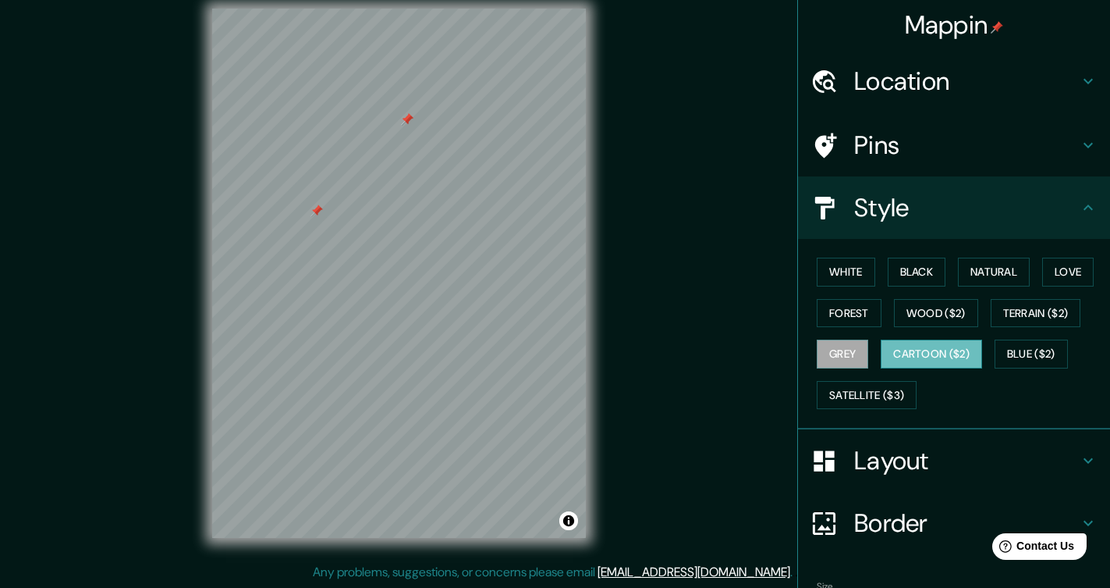
click at [925, 353] on button "Cartoon ($2)" at bounding box center [931, 353] width 101 height 29
click at [1044, 350] on button "Blue ($2)" at bounding box center [1031, 353] width 73 height 29
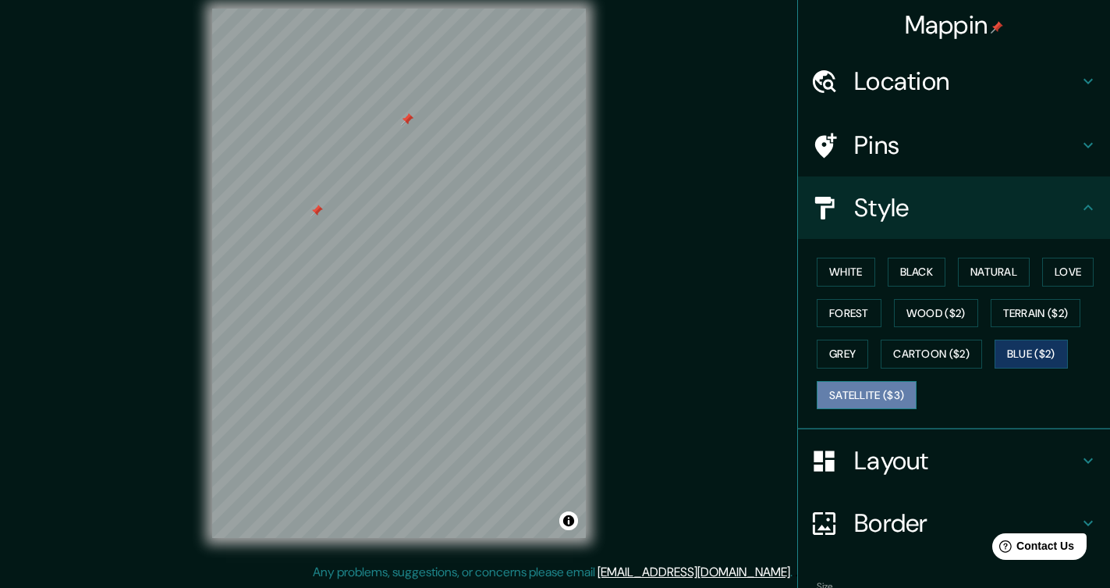
click at [847, 392] on button "Satellite ($3)" at bounding box center [867, 395] width 100 height 29
